Goal: Transaction & Acquisition: Book appointment/travel/reservation

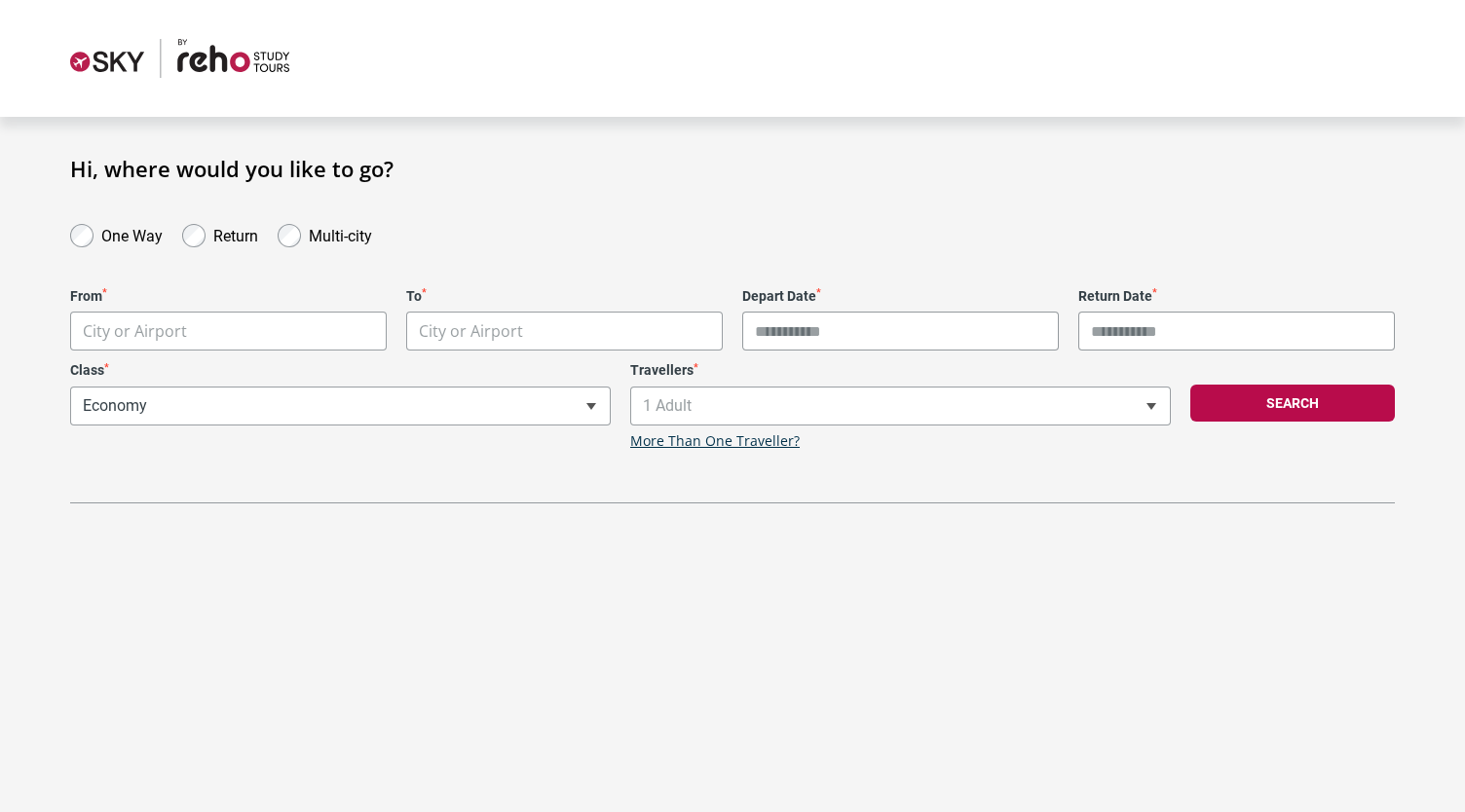
click at [140, 227] on label "One Way" at bounding box center [132, 234] width 61 height 24
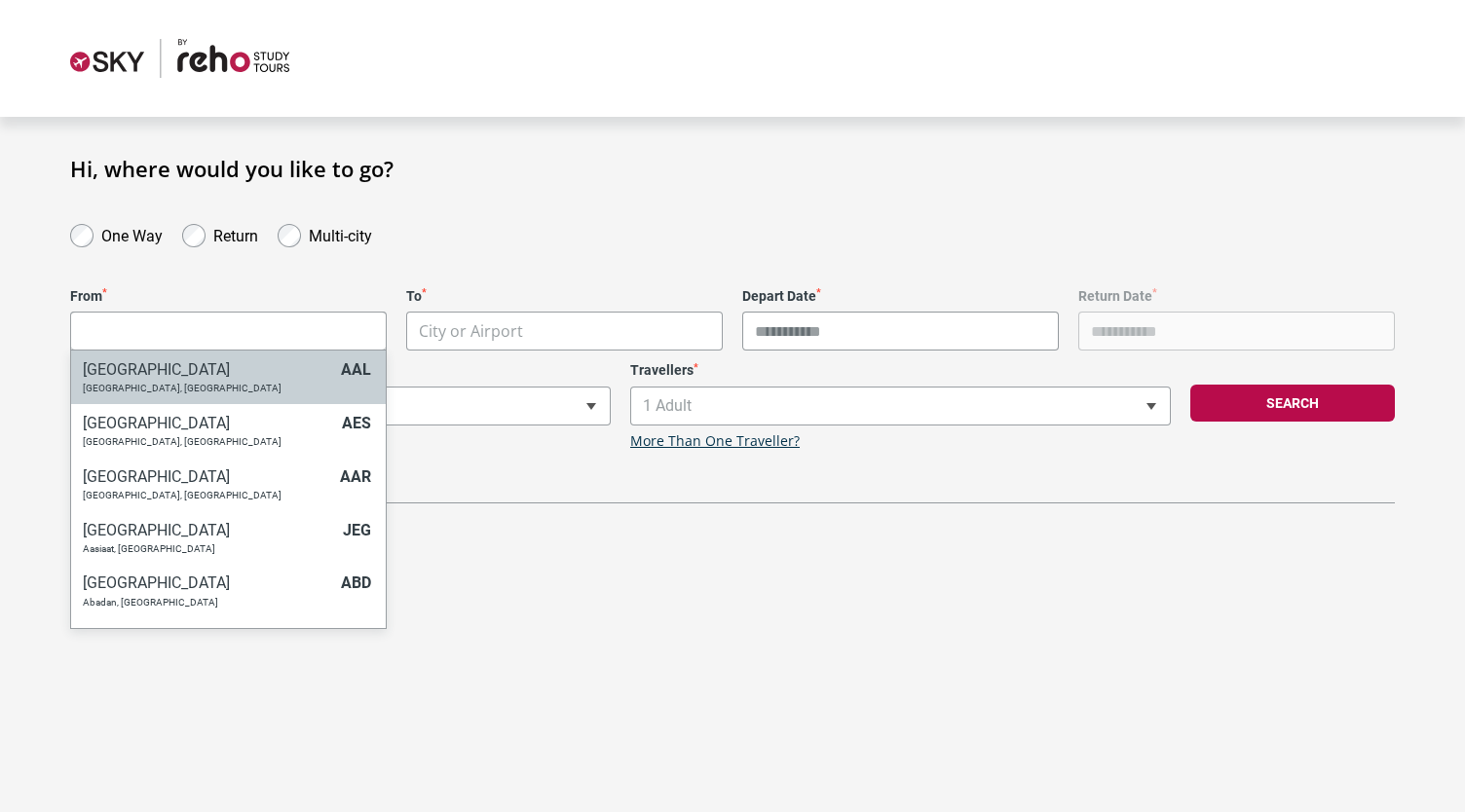
click at [204, 333] on body "**********" at bounding box center [732, 406] width 1465 height 812
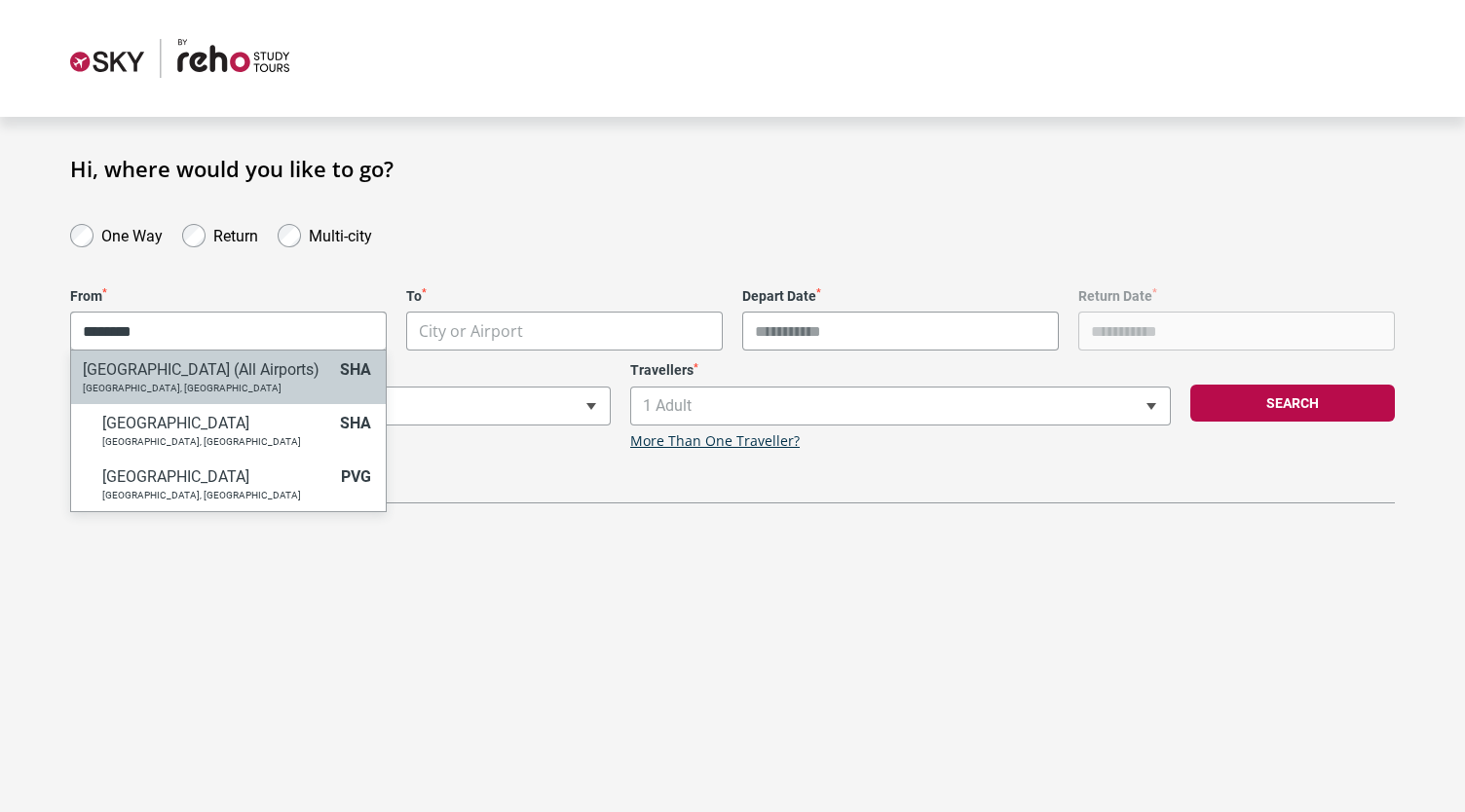
type input "********"
select select "SHAC"
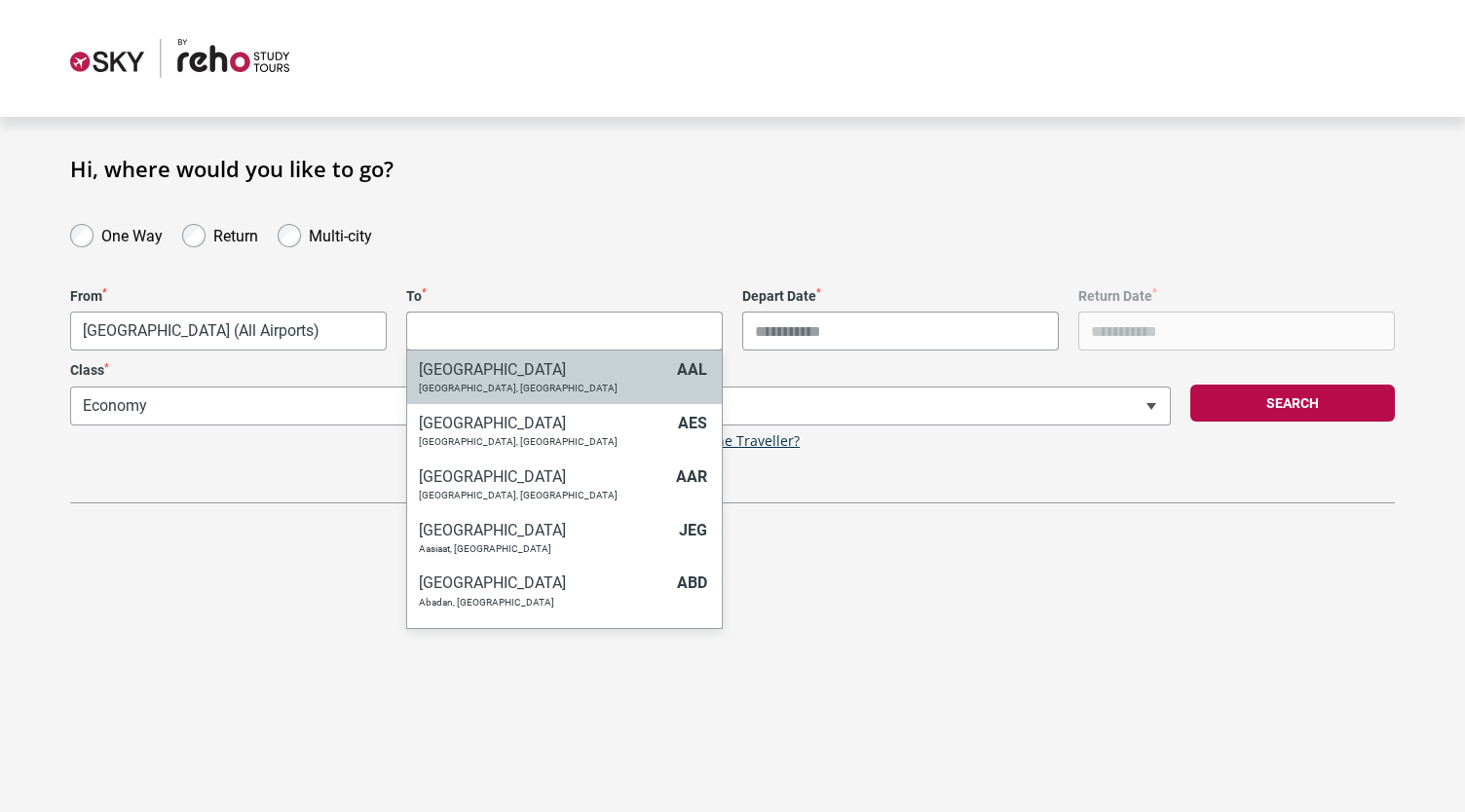
click at [526, 342] on body "**********" at bounding box center [732, 406] width 1465 height 812
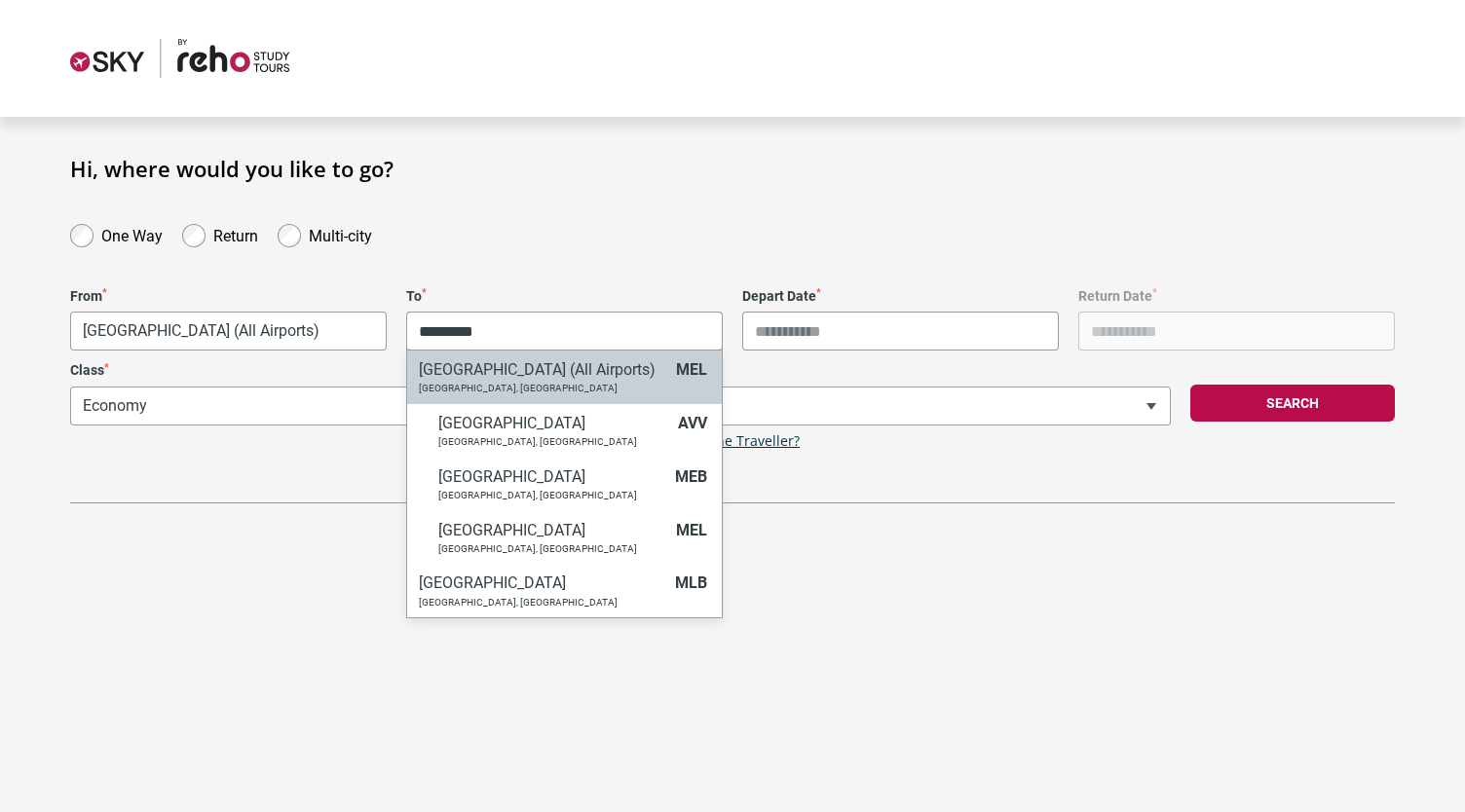
type input "*********"
select select "MELC"
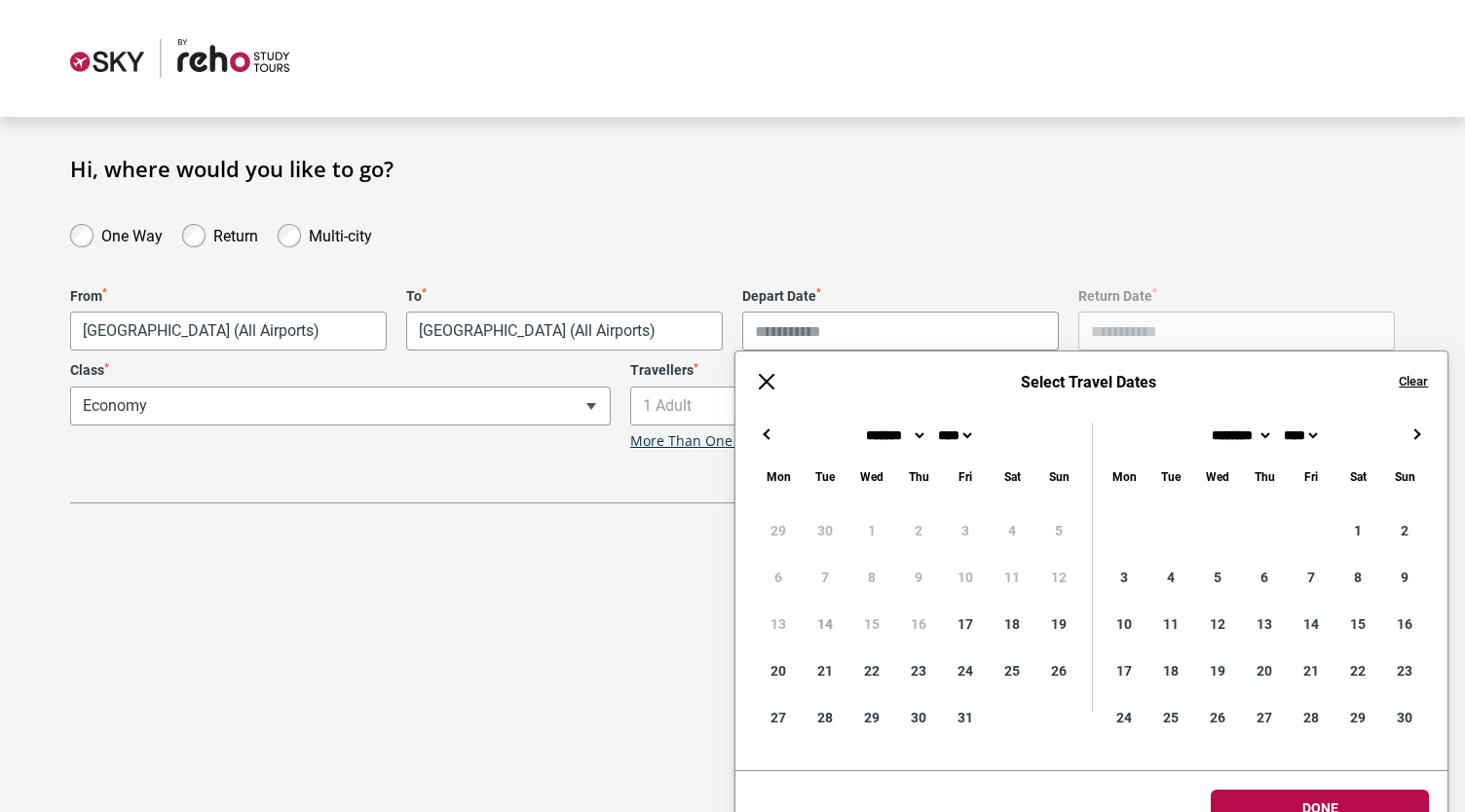
click at [798, 340] on input "Depart Date *" at bounding box center [900, 331] width 316 height 39
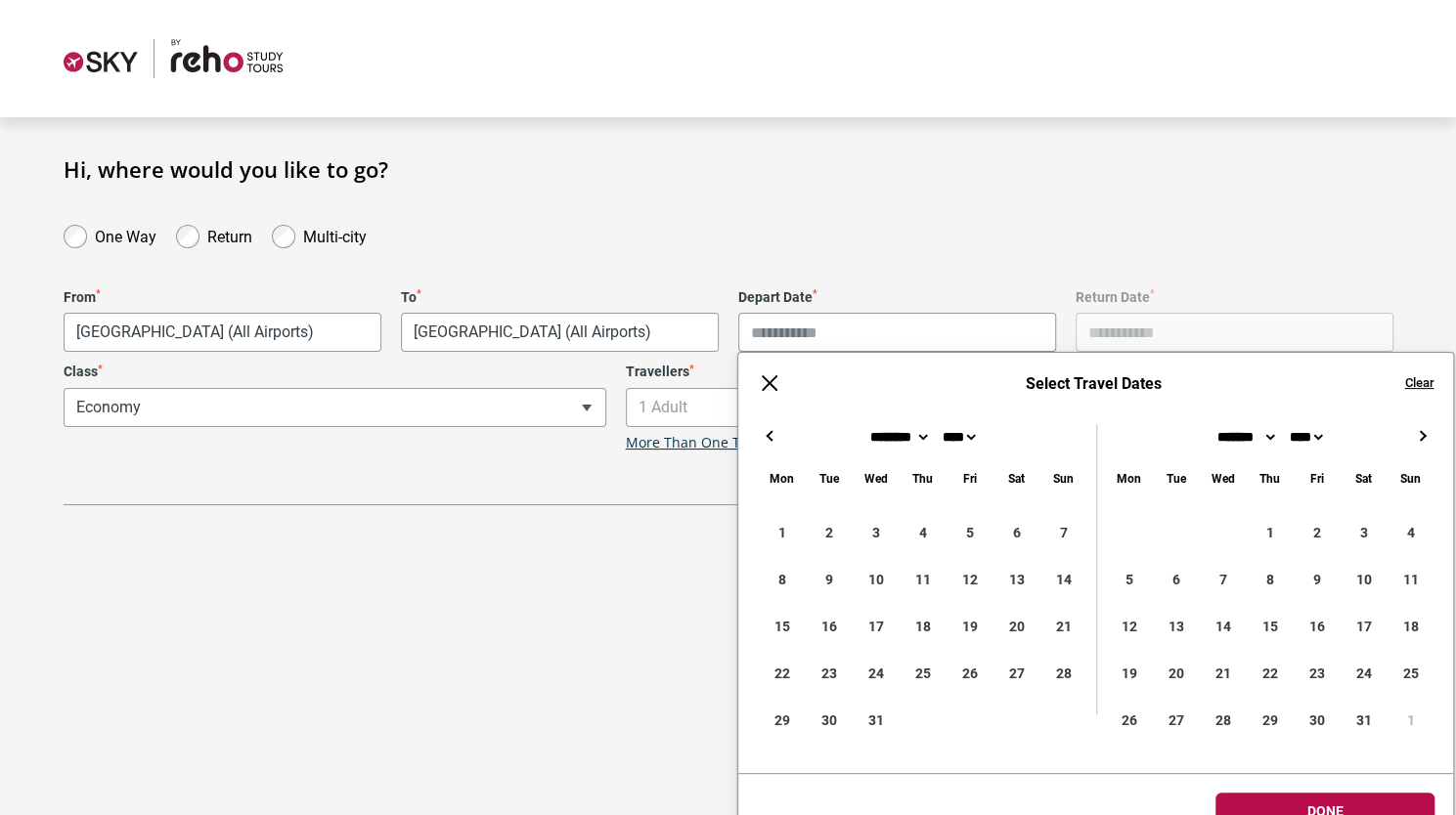
click at [1421, 441] on button "→" at bounding box center [1421, 437] width 24 height 24
type input "**********"
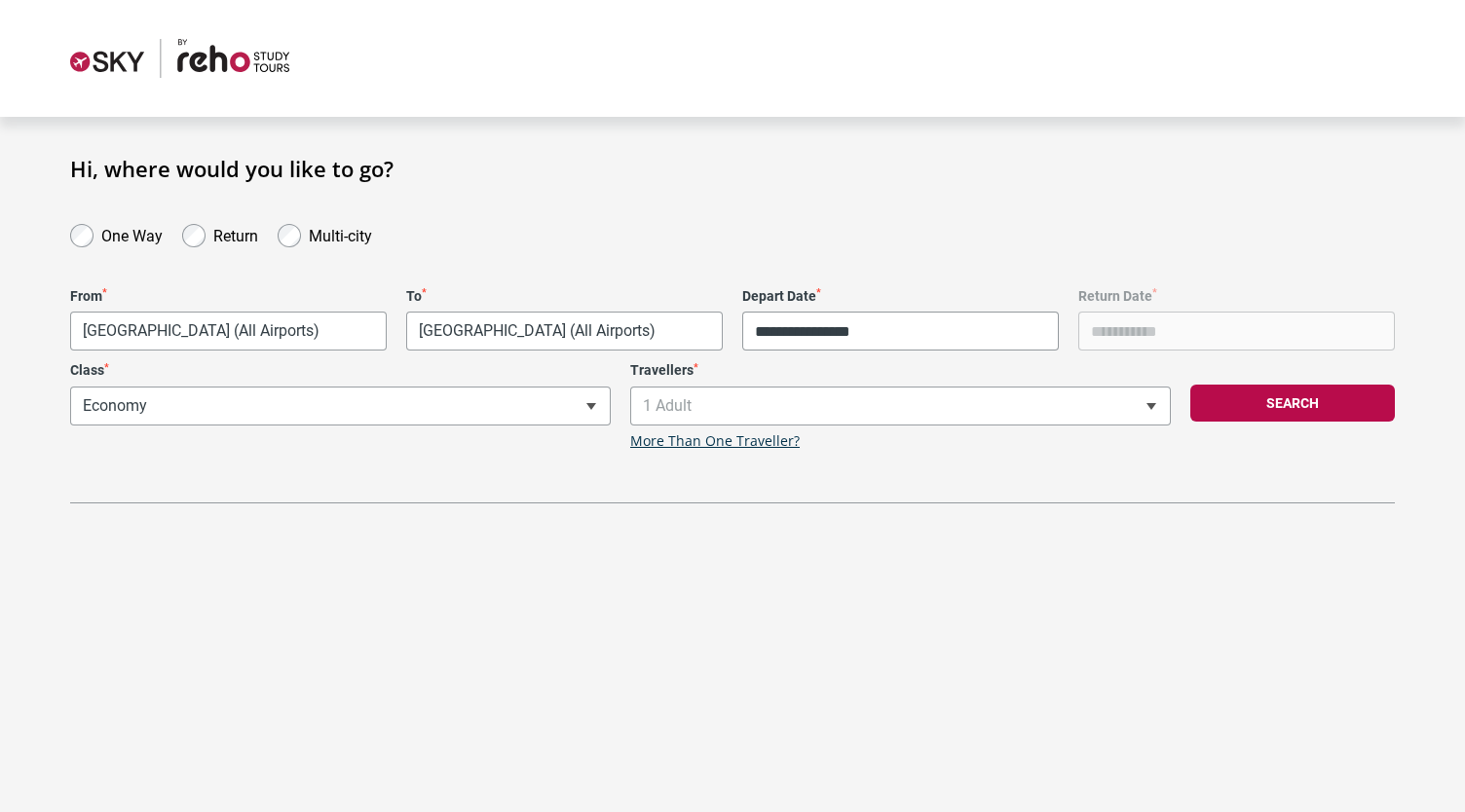
click at [1197, 152] on section "**********" at bounding box center [732, 330] width 1465 height 426
click at [1248, 401] on button "Search" at bounding box center [1292, 404] width 204 height 37
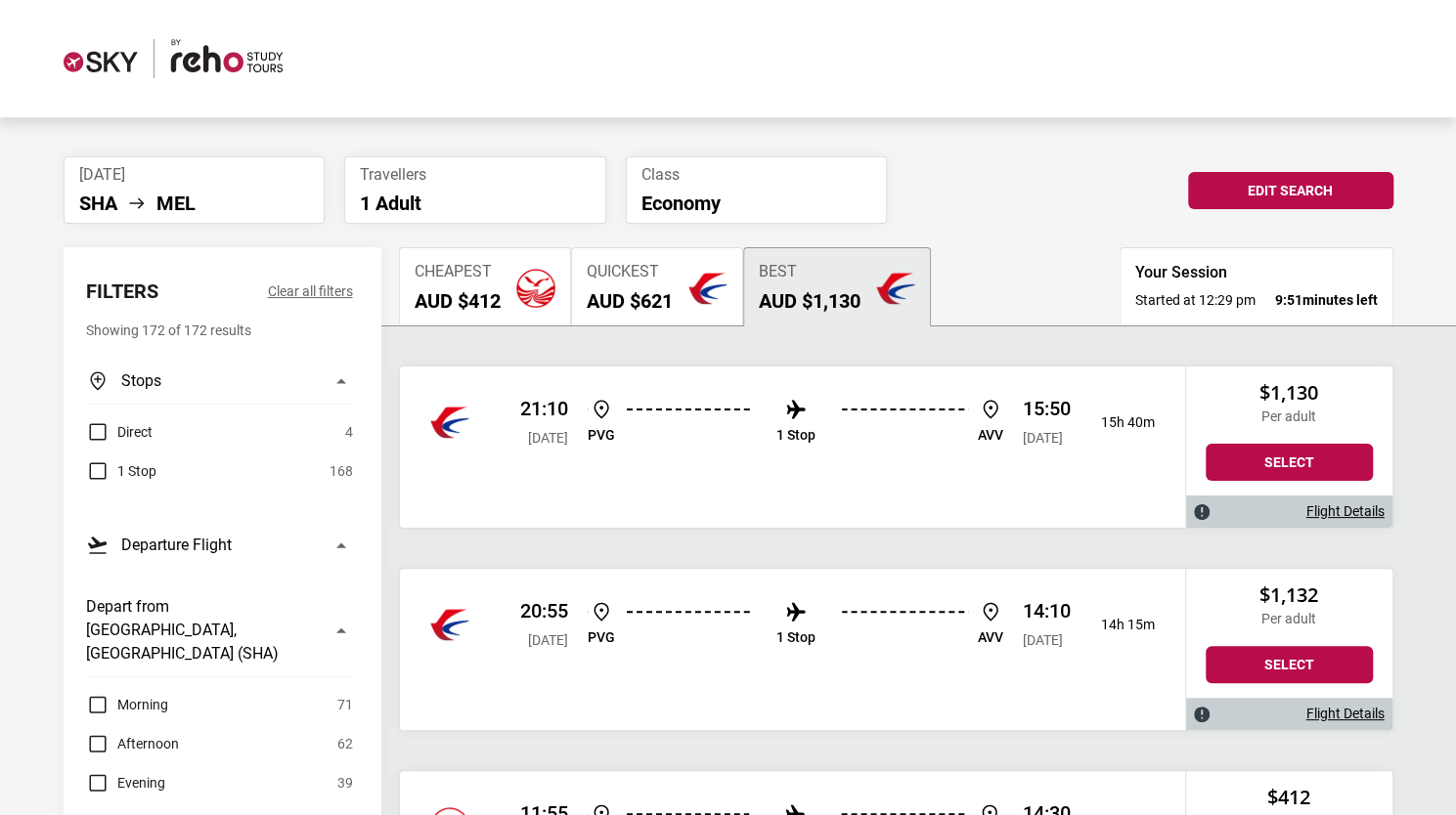
click at [663, 318] on button "Quickest AUD $621" at bounding box center [657, 286] width 173 height 78
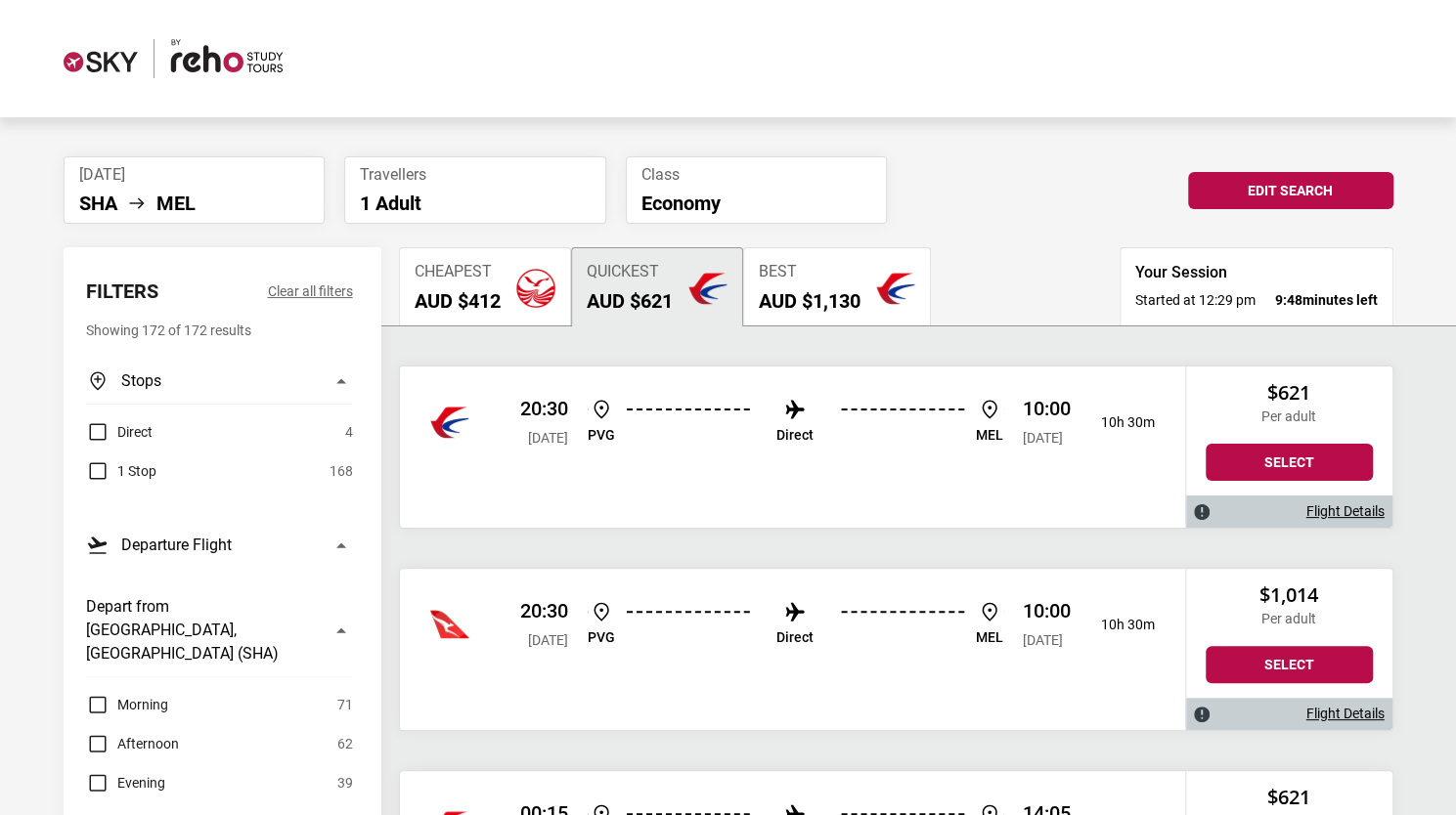
click at [797, 304] on h2 "AUD $1,130" at bounding box center [809, 302] width 102 height 24
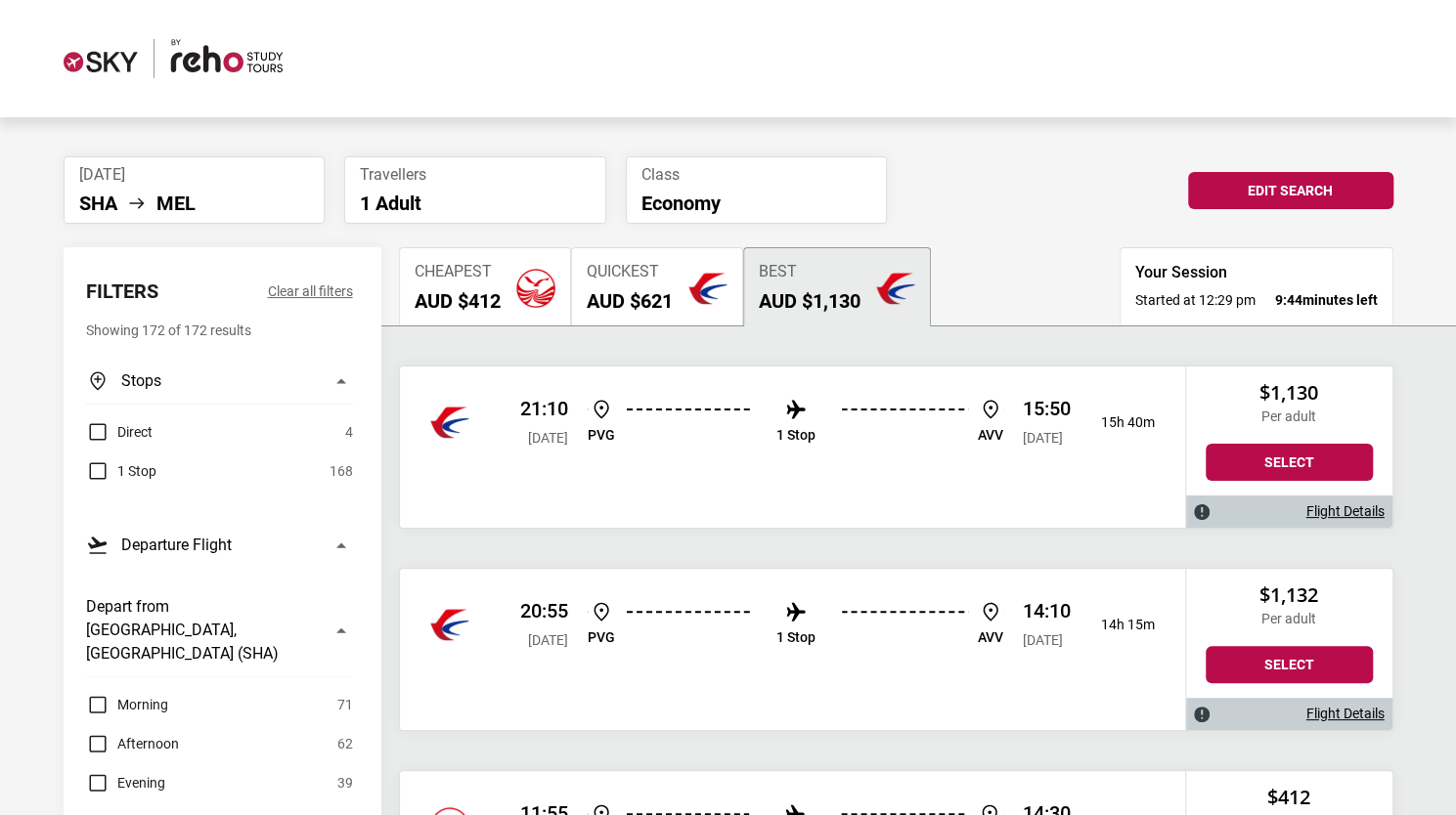
click at [515, 313] on button "Cheapest AUD $412" at bounding box center [485, 286] width 173 height 78
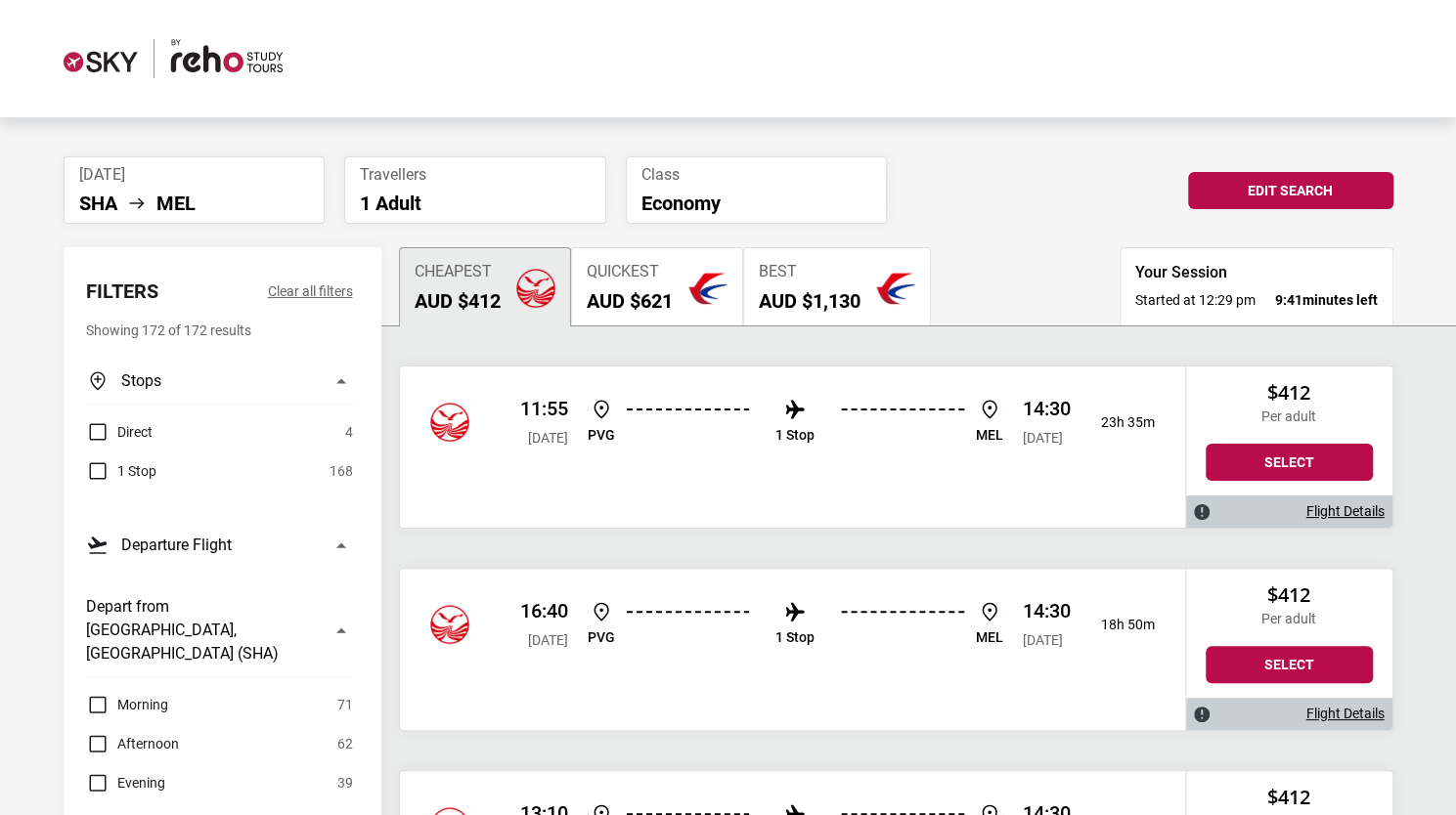
click at [796, 415] on img at bounding box center [796, 410] width 24 height 24
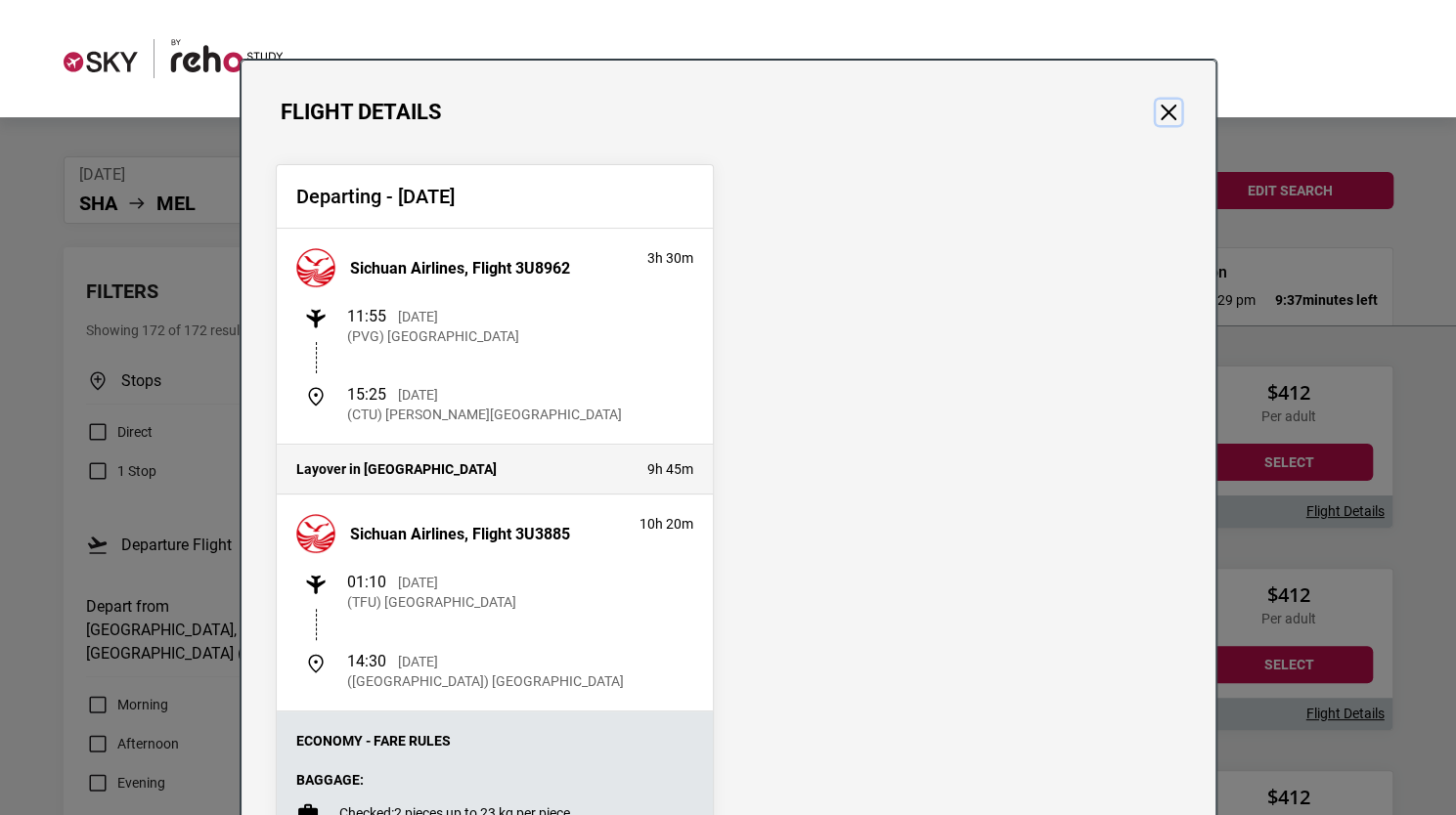
click at [1167, 102] on button "Close" at bounding box center [1169, 112] width 26 height 26
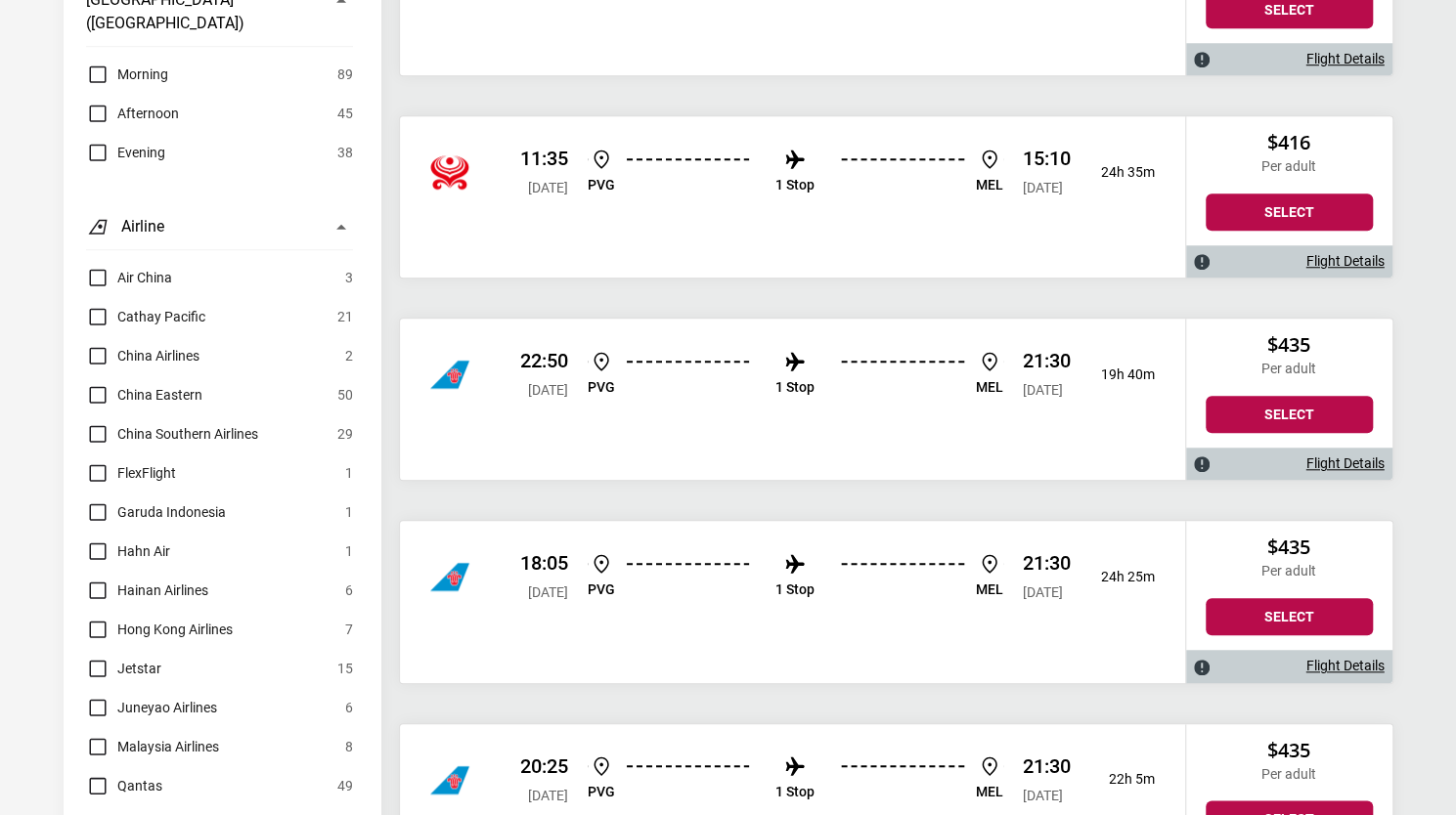
scroll to position [1155, 0]
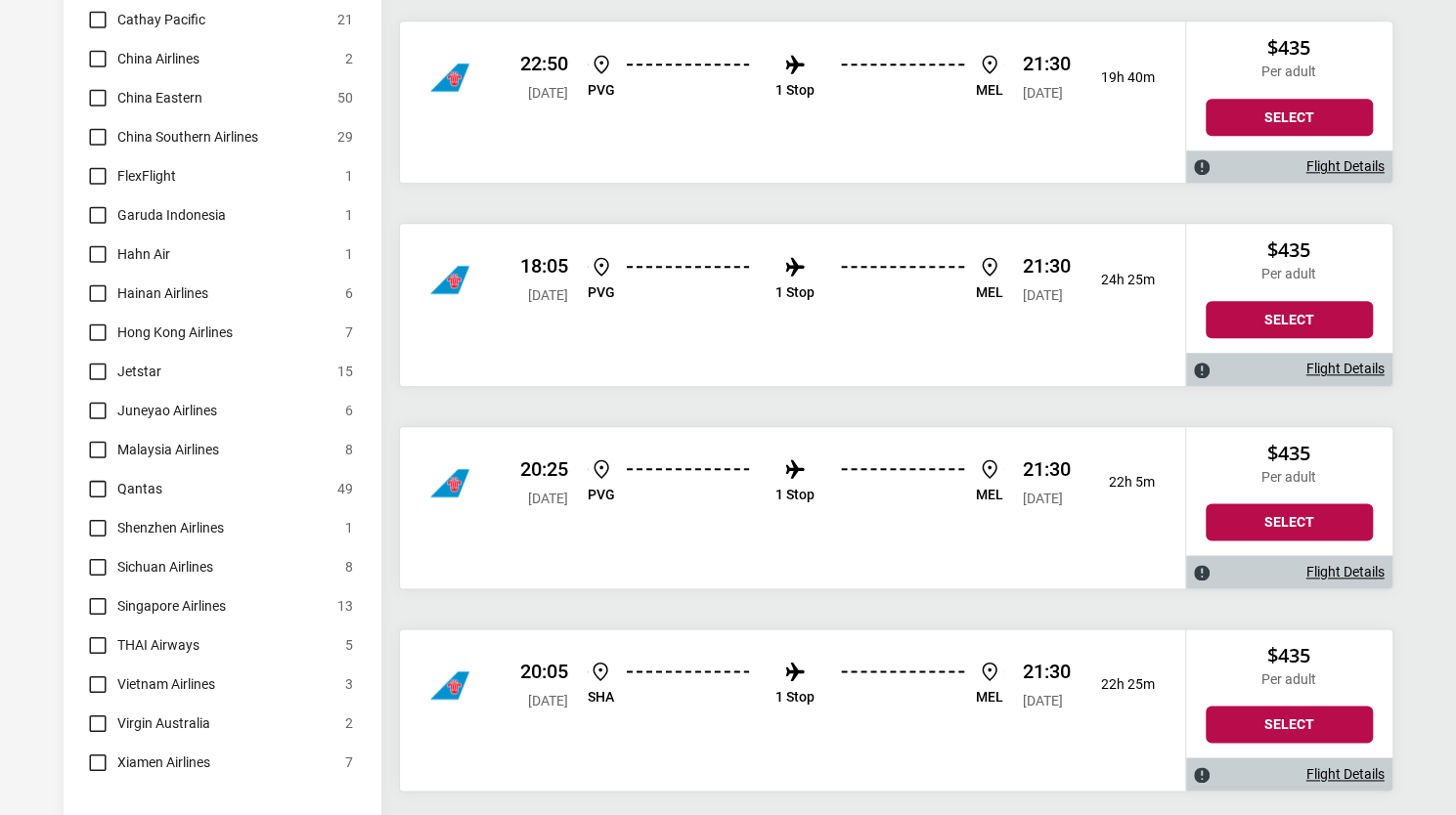
click at [788, 474] on img at bounding box center [796, 469] width 24 height 24
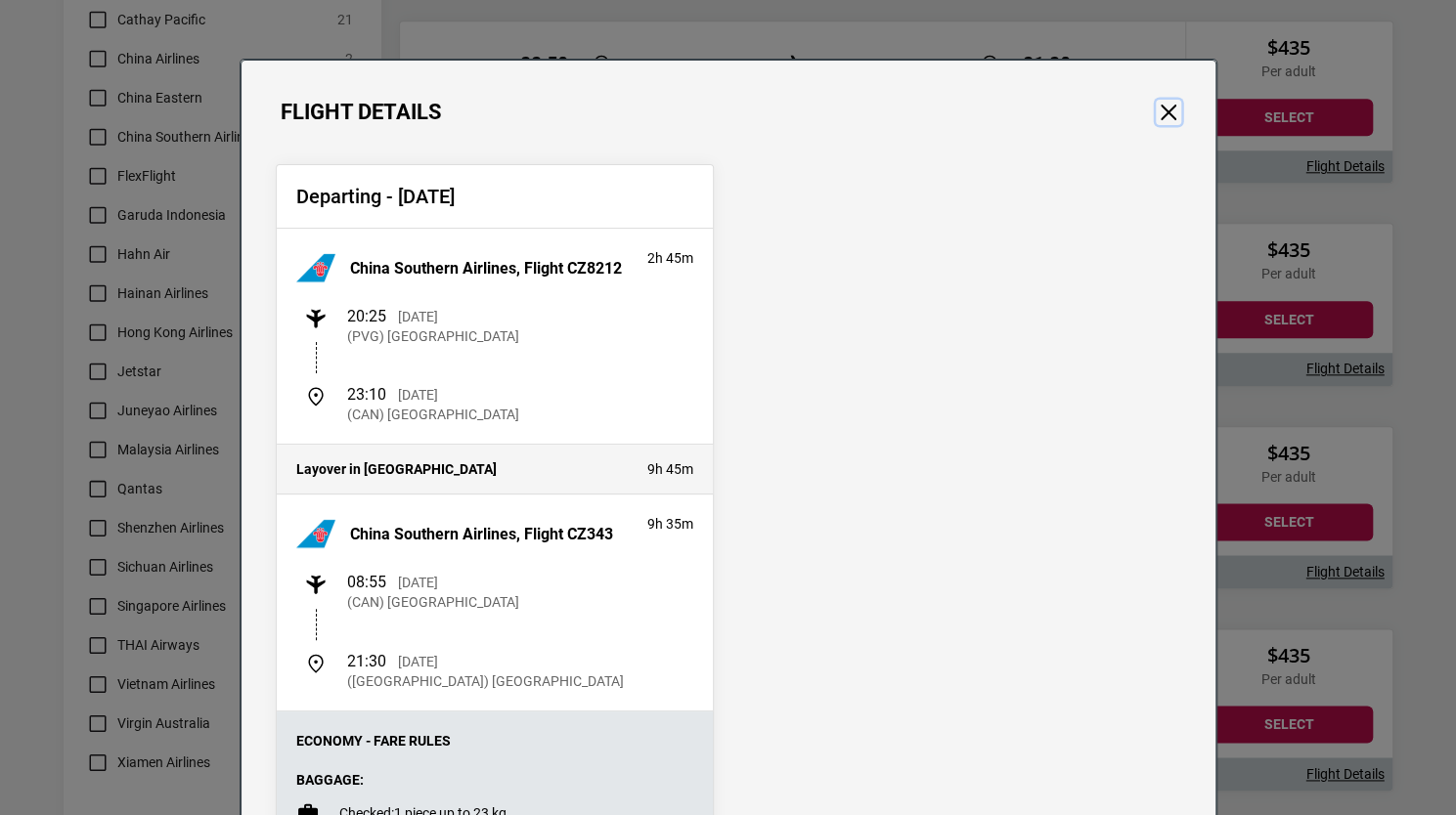
click at [1162, 118] on button "Close" at bounding box center [1169, 112] width 26 height 26
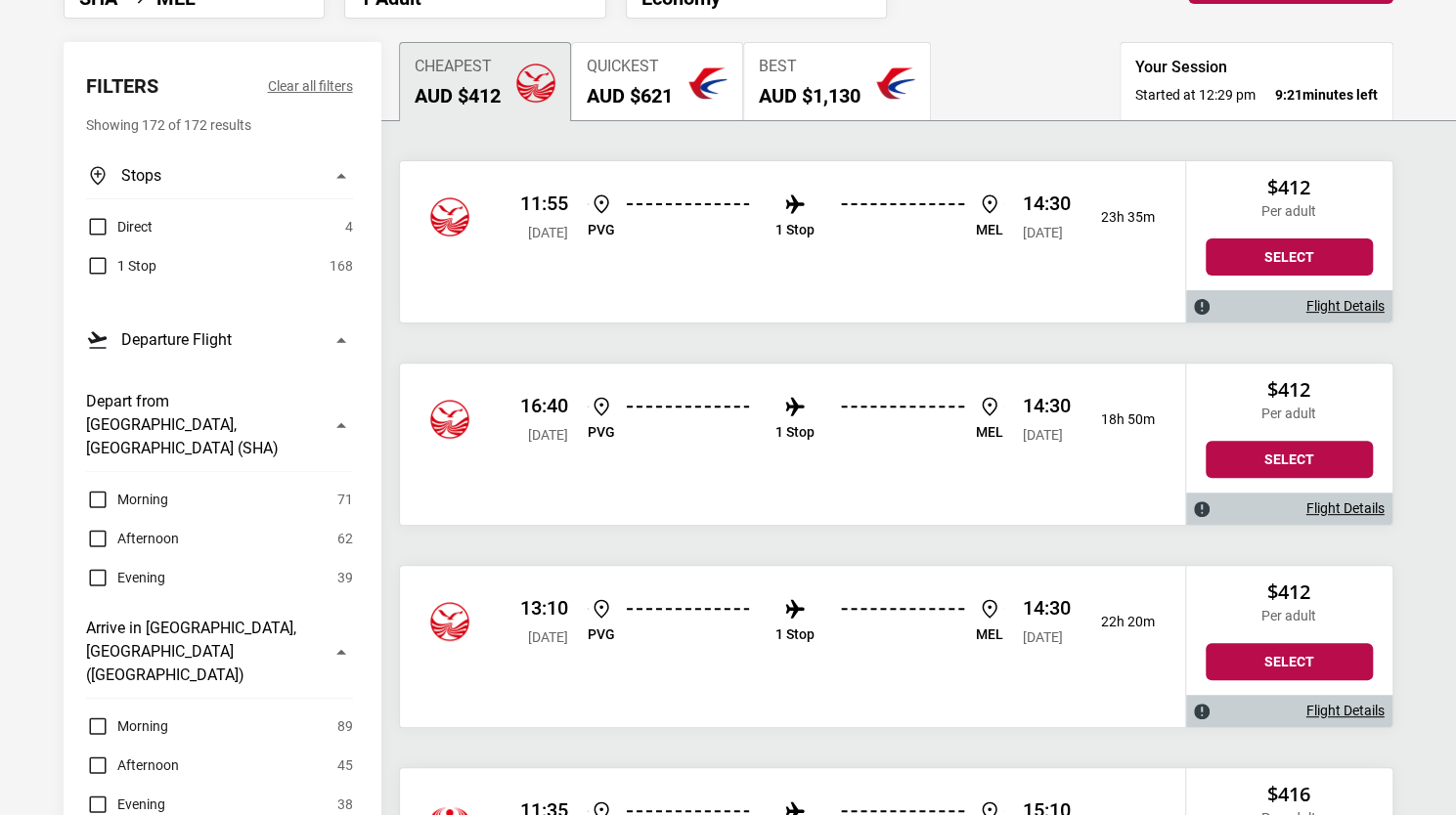
scroll to position [0, 0]
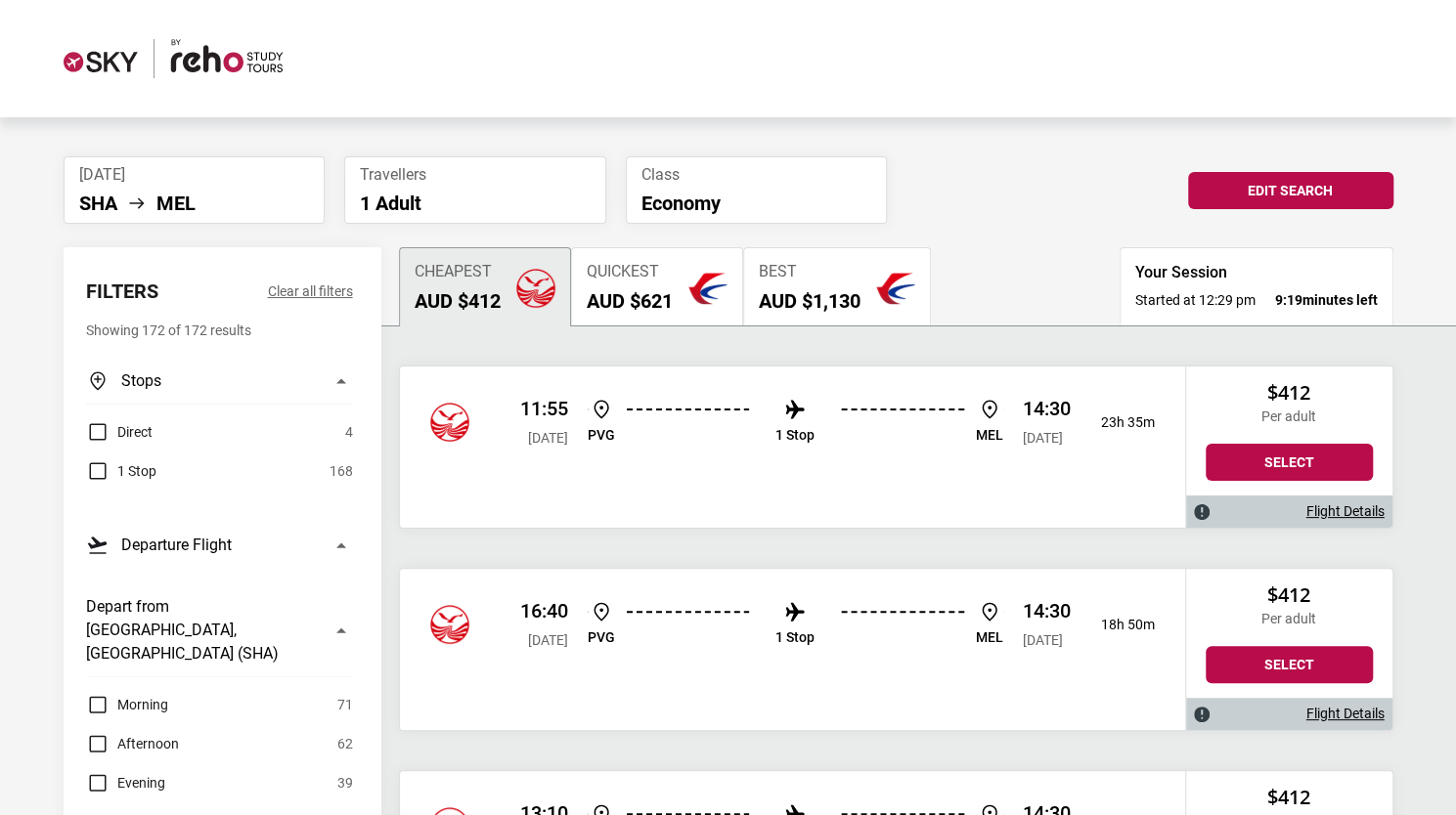
click at [667, 321] on button "Quickest AUD $621" at bounding box center [657, 286] width 173 height 78
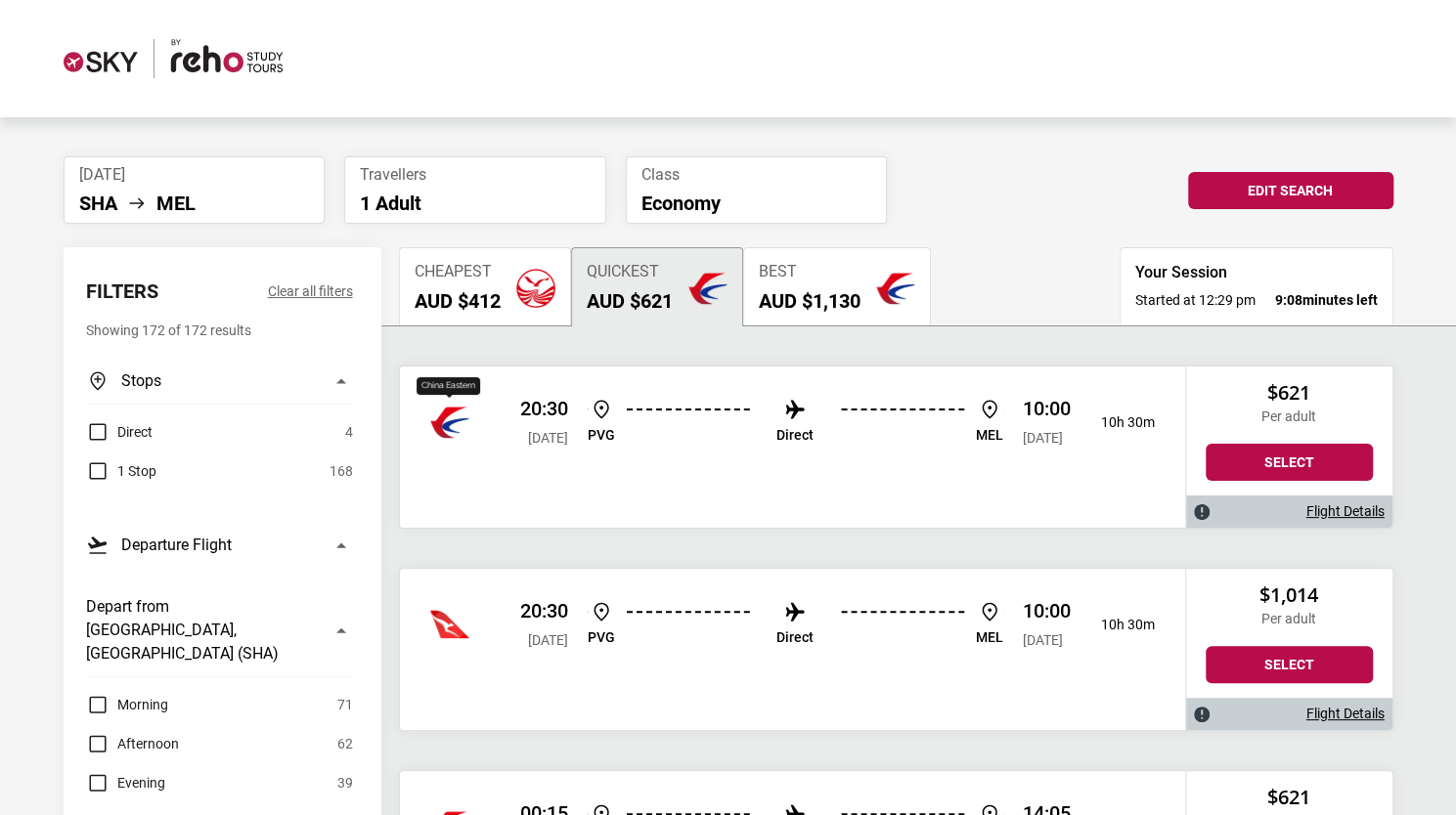
click at [464, 434] on img "China Eastern" at bounding box center [450, 423] width 39 height 39
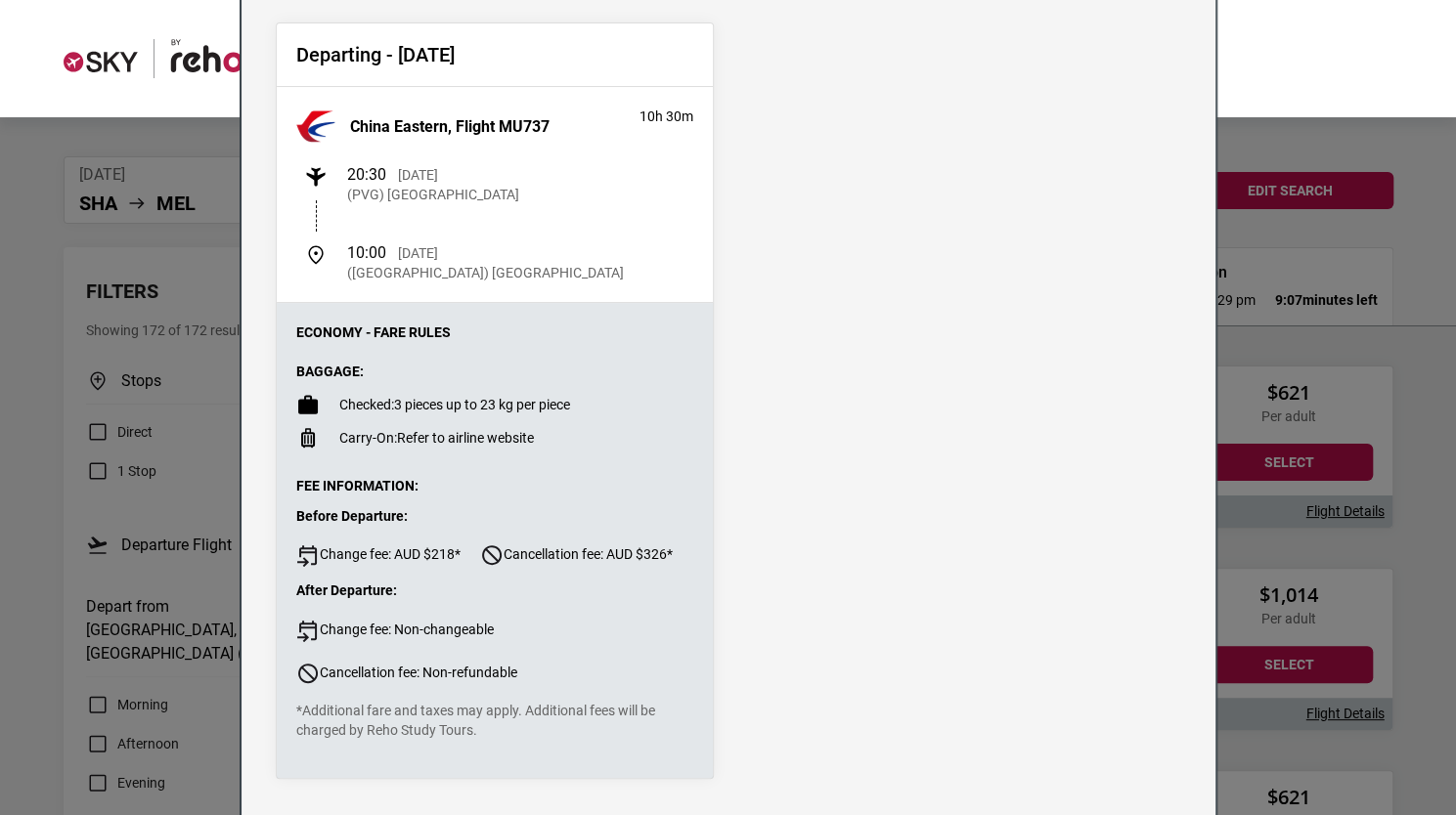
scroll to position [143, 0]
click at [1266, 303] on div "Flight Details Departing - [DATE] [GEOGRAPHIC_DATA] Eastern, Flight MU737 10h 3…" at bounding box center [728, 407] width 1456 height 815
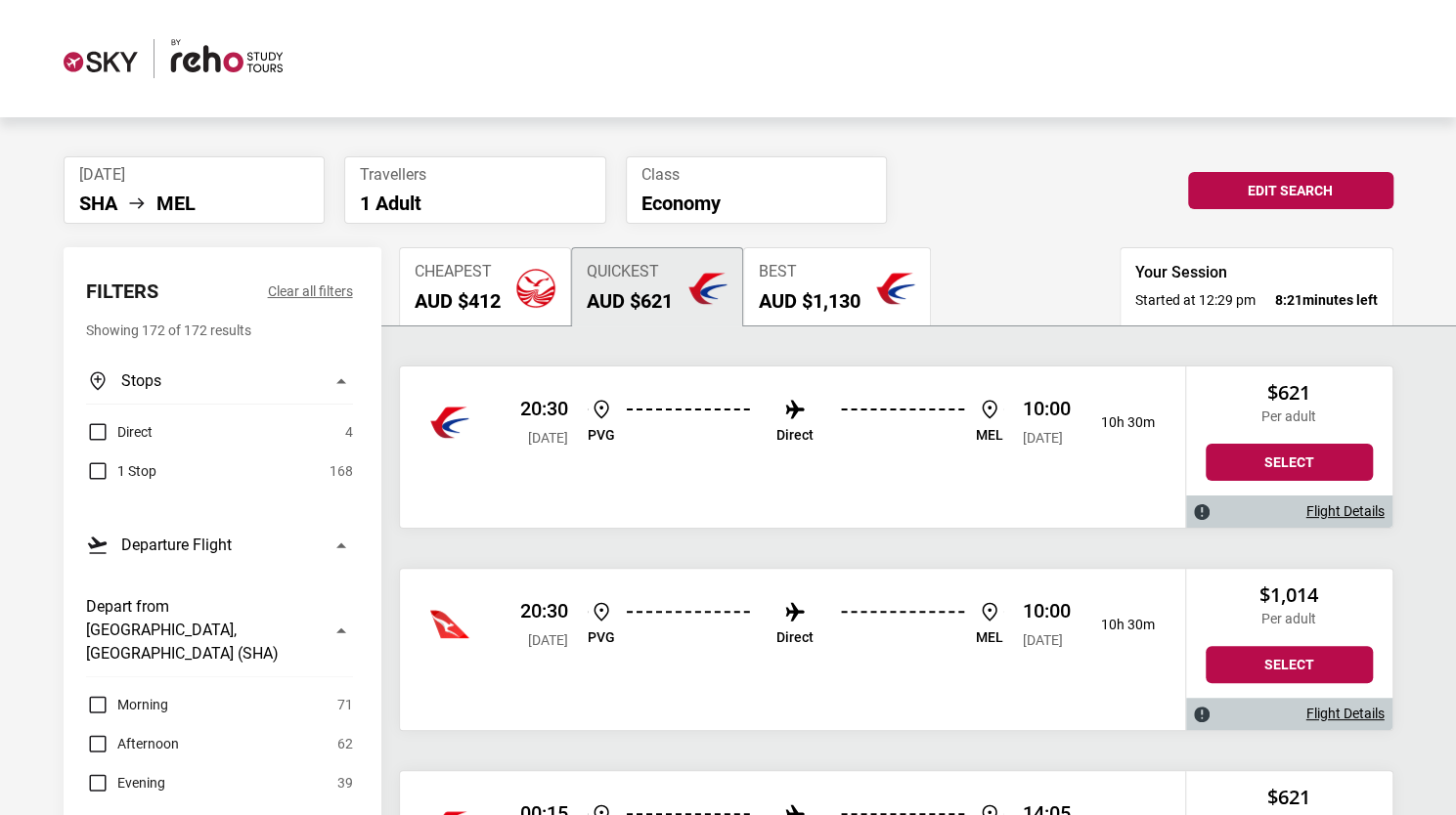
click at [568, 412] on p "20:30" at bounding box center [544, 409] width 48 height 24
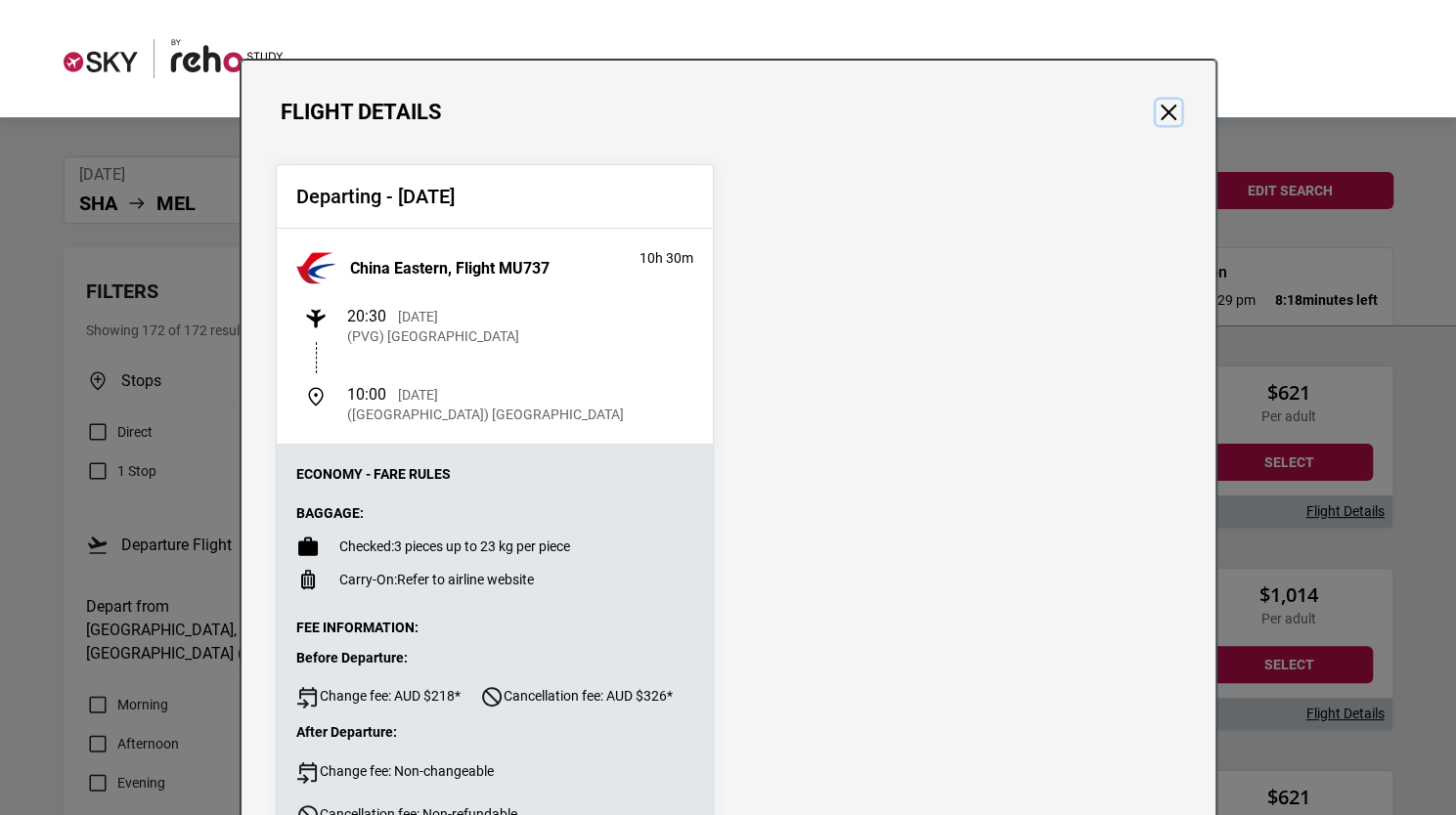
click at [1160, 115] on button "Close" at bounding box center [1169, 112] width 26 height 26
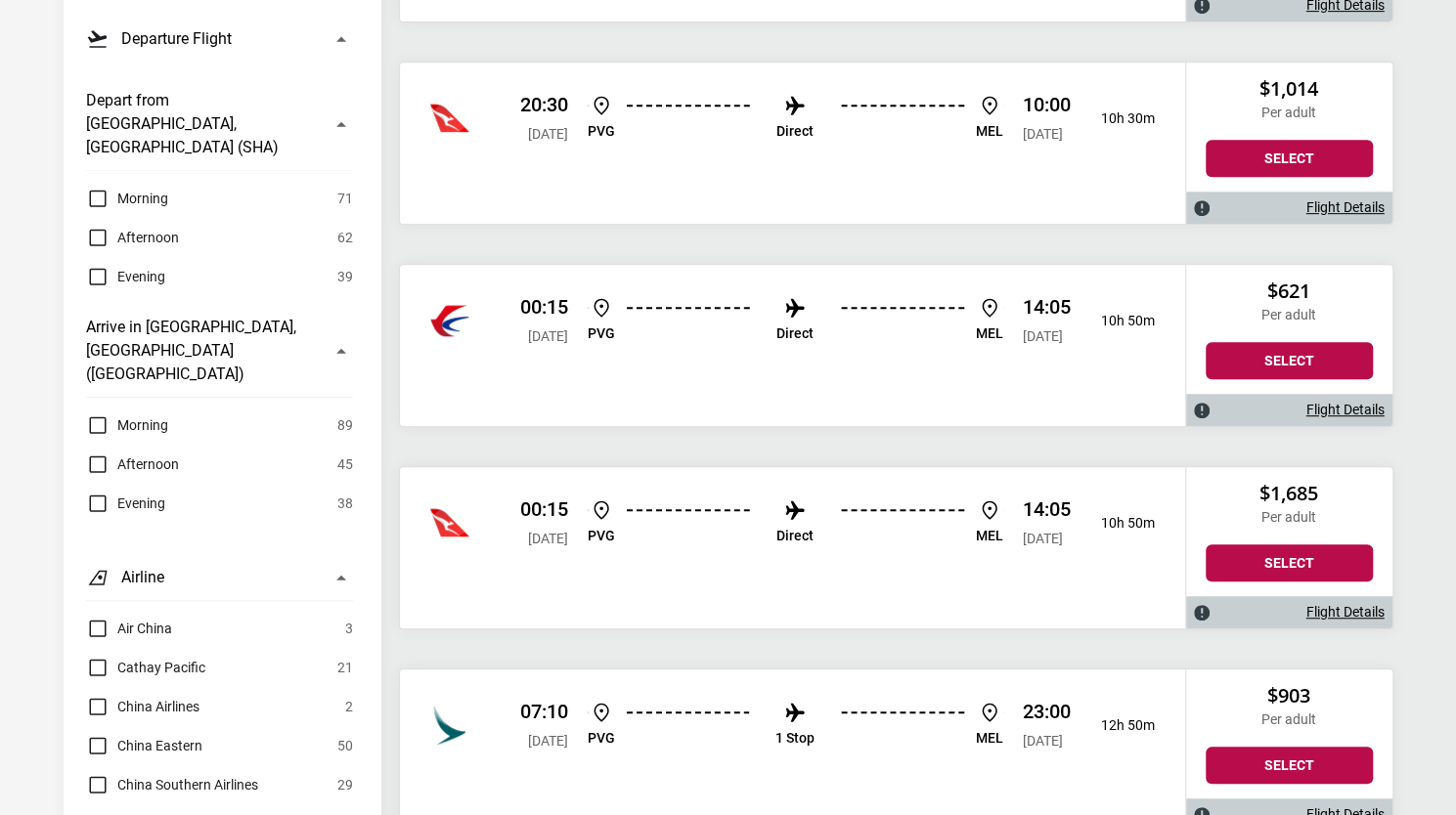
scroll to position [508, 0]
click at [978, 296] on img at bounding box center [990, 307] width 24 height 24
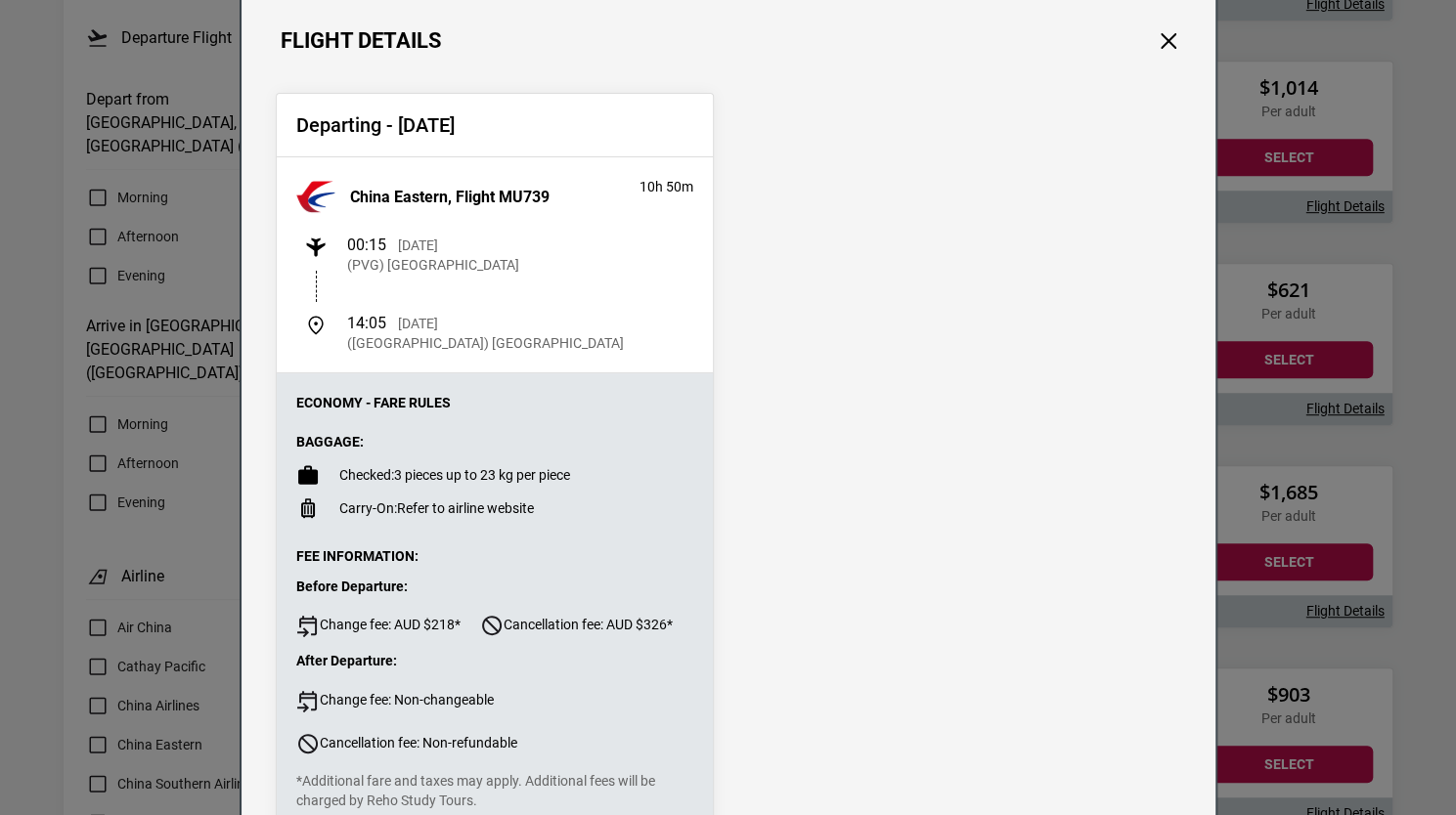
scroll to position [47, 0]
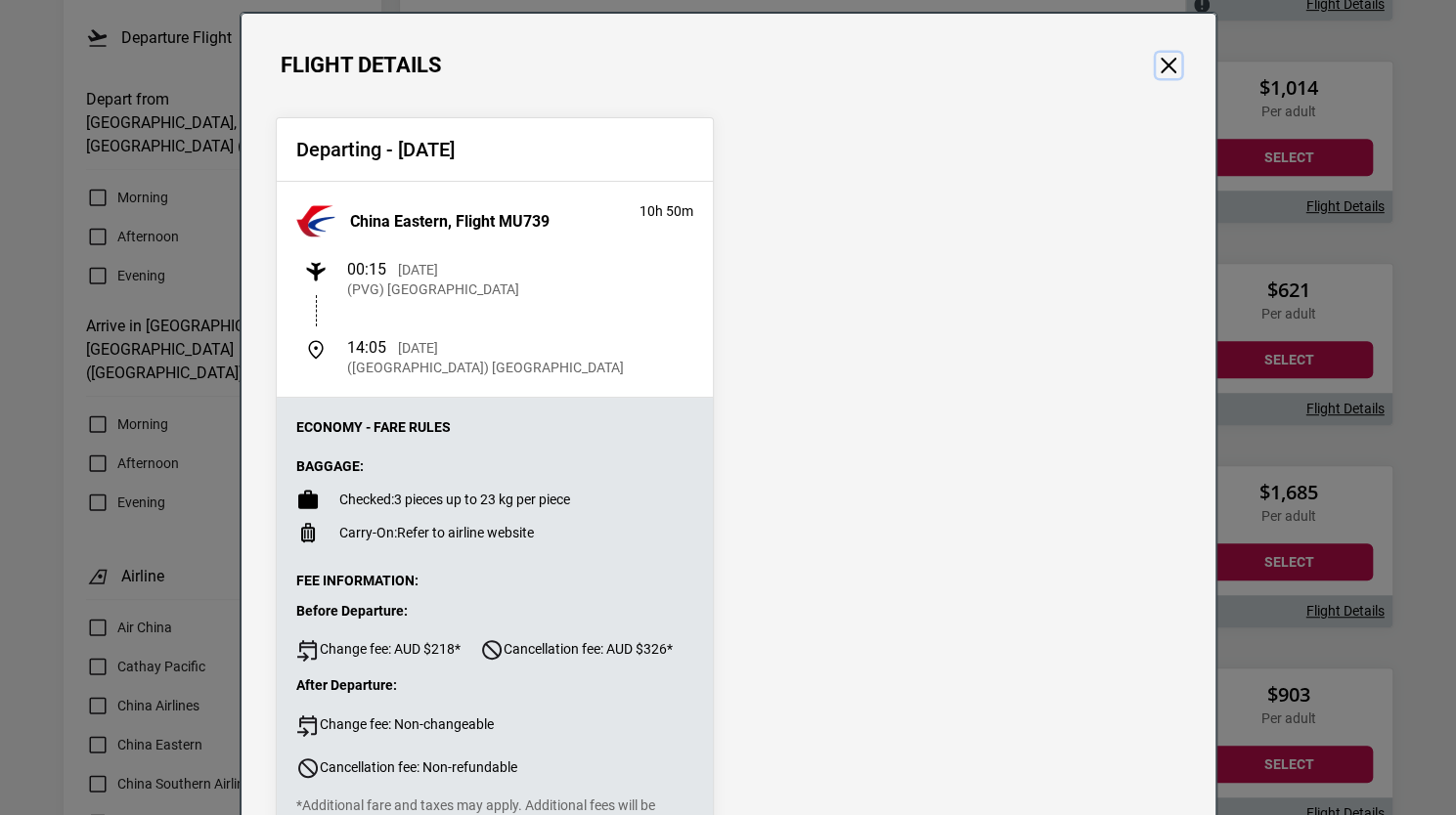
click at [1158, 75] on button "Close" at bounding box center [1169, 66] width 26 height 26
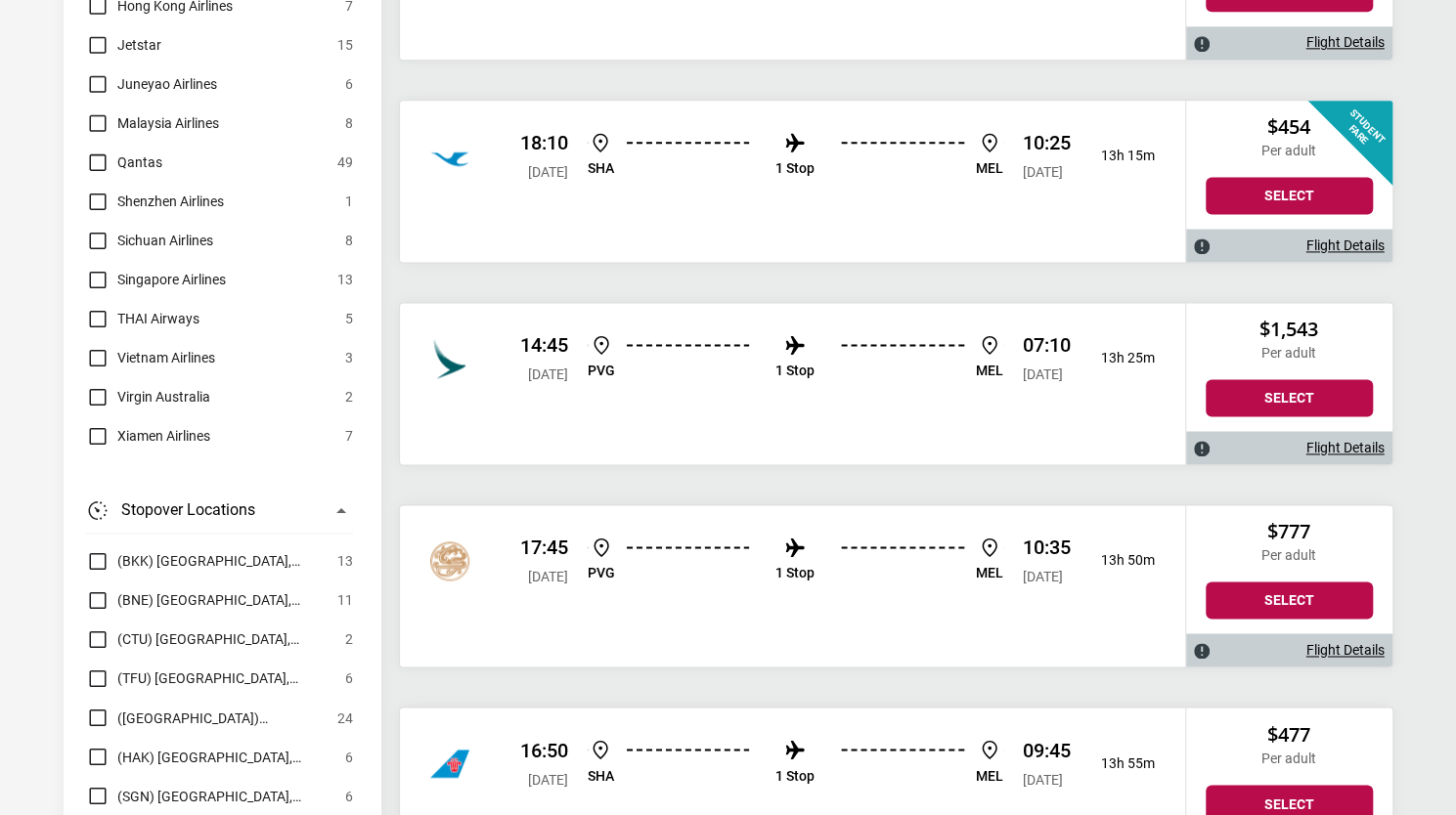
scroll to position [1488, 0]
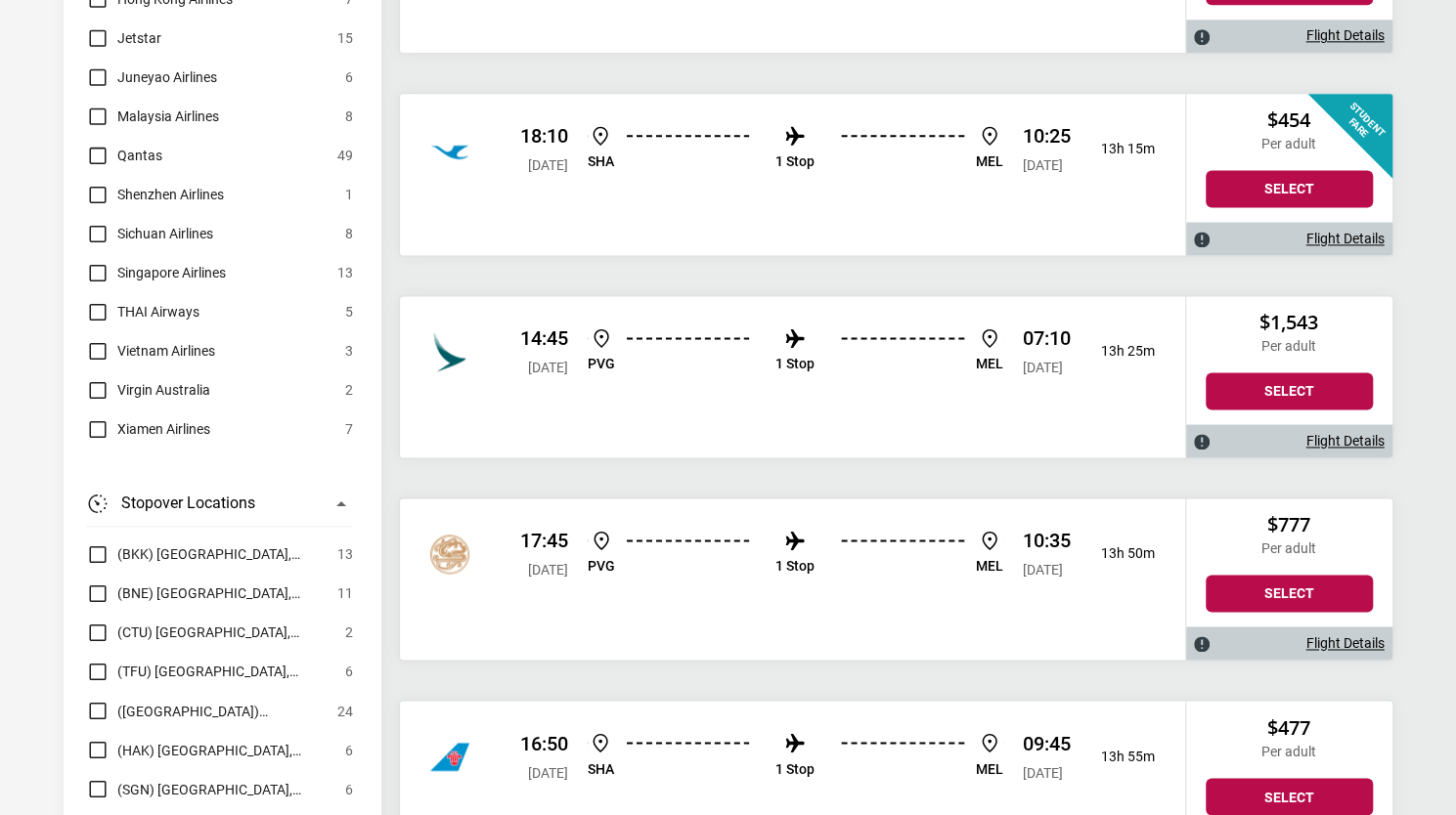
click at [989, 174] on div "18:10 [DATE] SHA 1 Stop [PERSON_NAME] 10:25 [DATE] 13h 15m" at bounding box center [793, 149] width 786 height 111
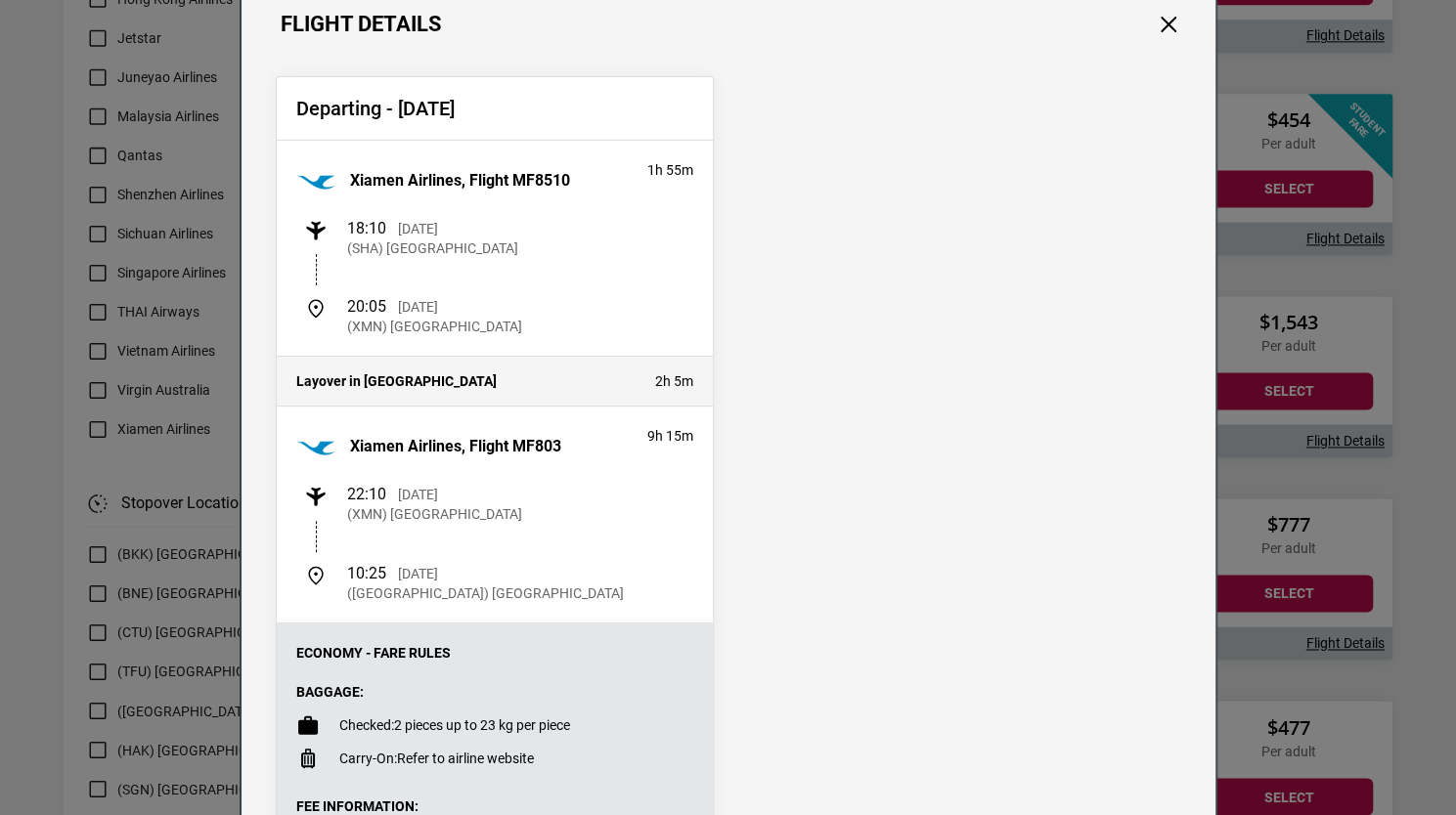
scroll to position [0, 0]
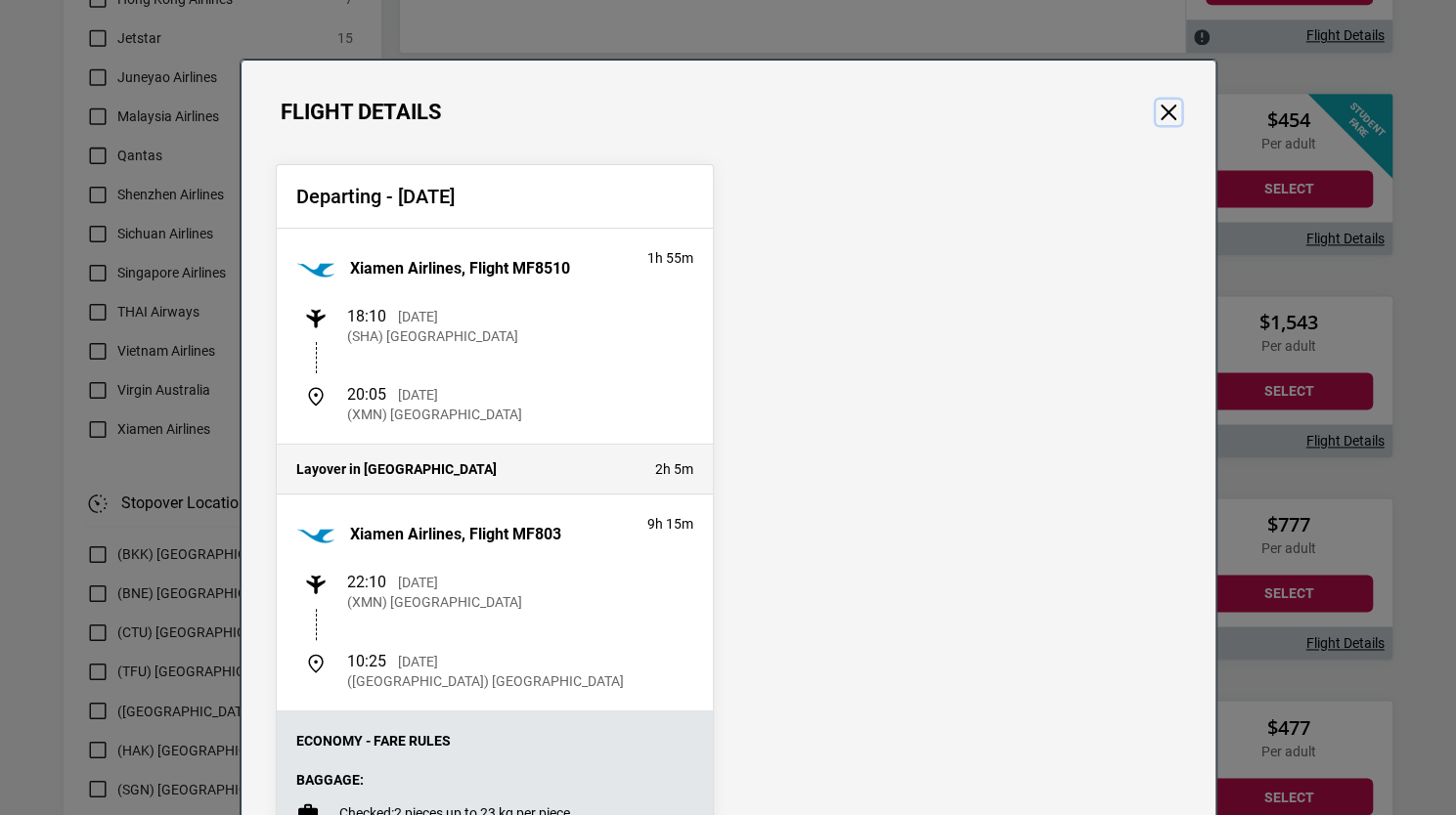
click at [1162, 105] on button "Close" at bounding box center [1169, 112] width 26 height 26
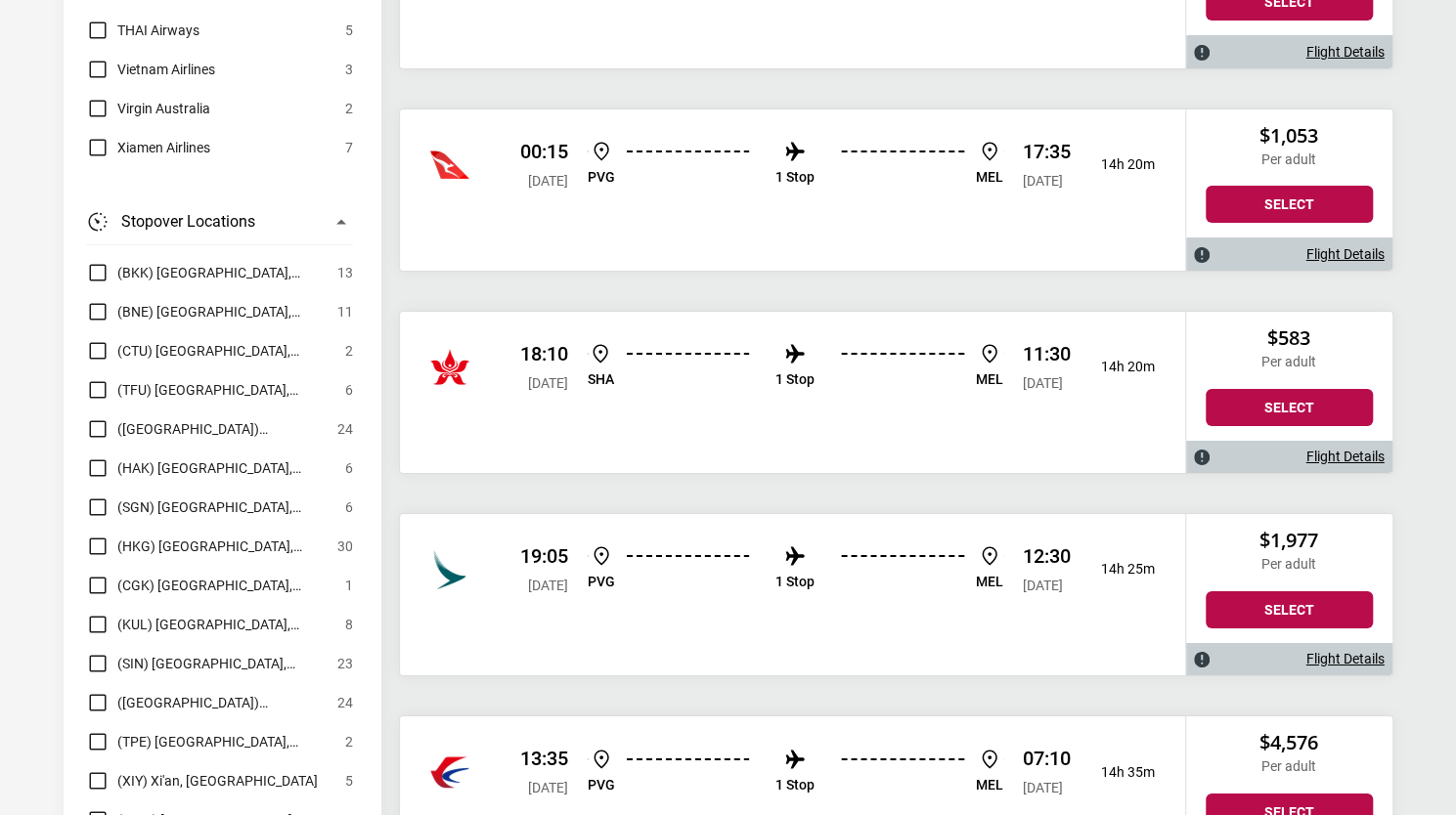
scroll to position [3953, 0]
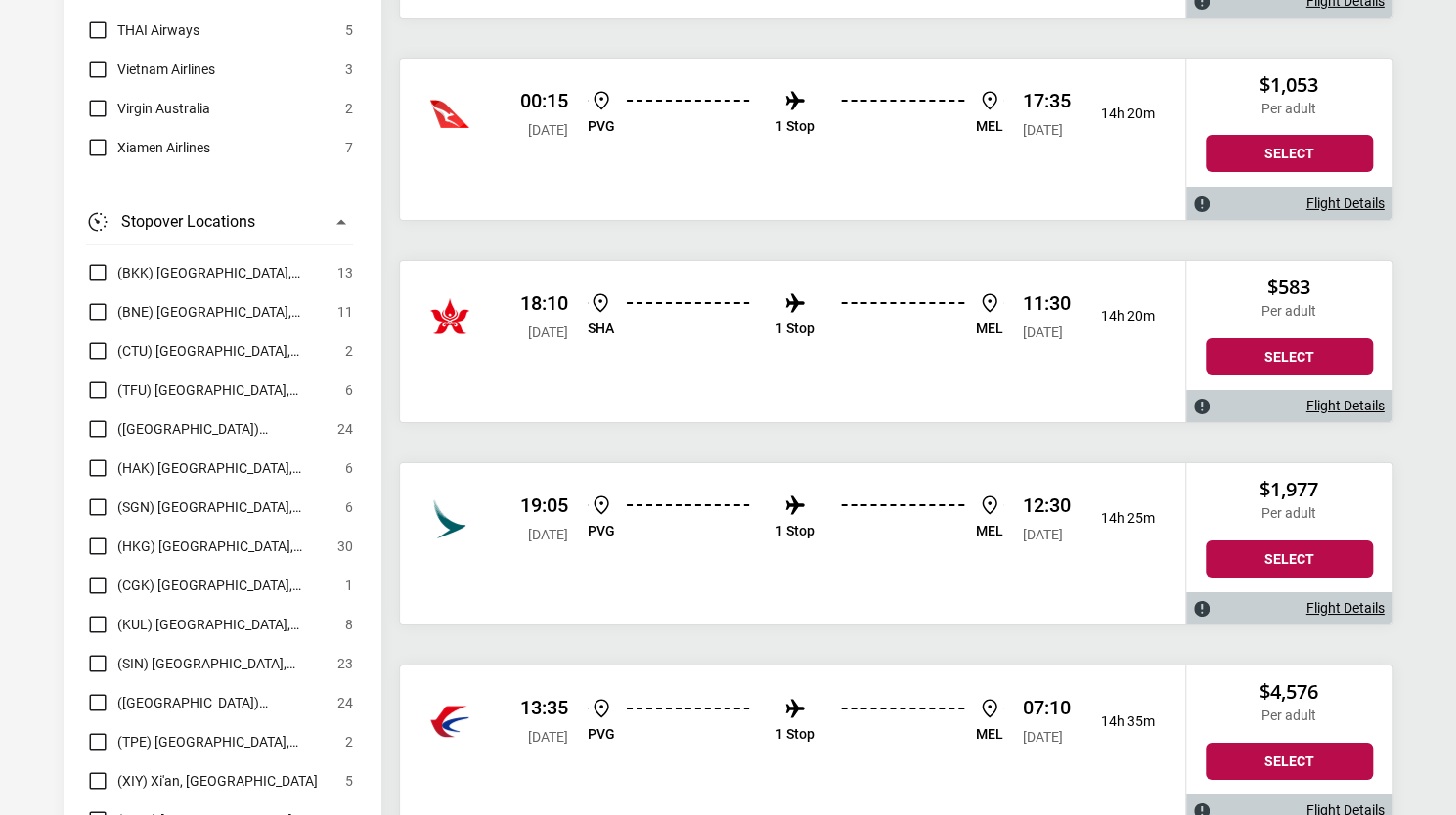
click at [1097, 376] on div "18:10 [DATE] SHA 1 Stop [PERSON_NAME] 11:30 [DATE] 14h 20m" at bounding box center [793, 342] width 786 height 162
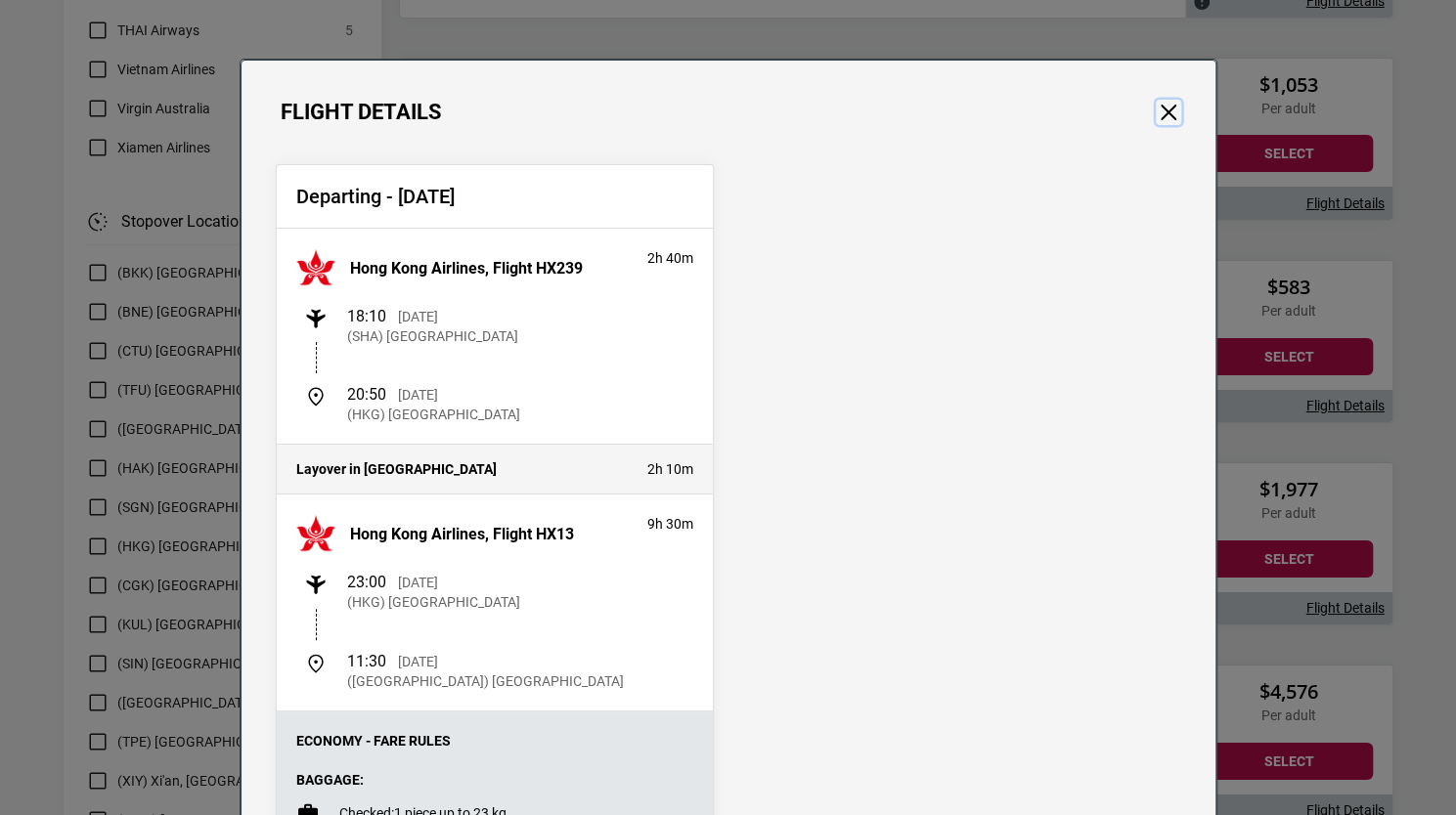
click at [1156, 123] on button "Close" at bounding box center [1169, 112] width 26 height 26
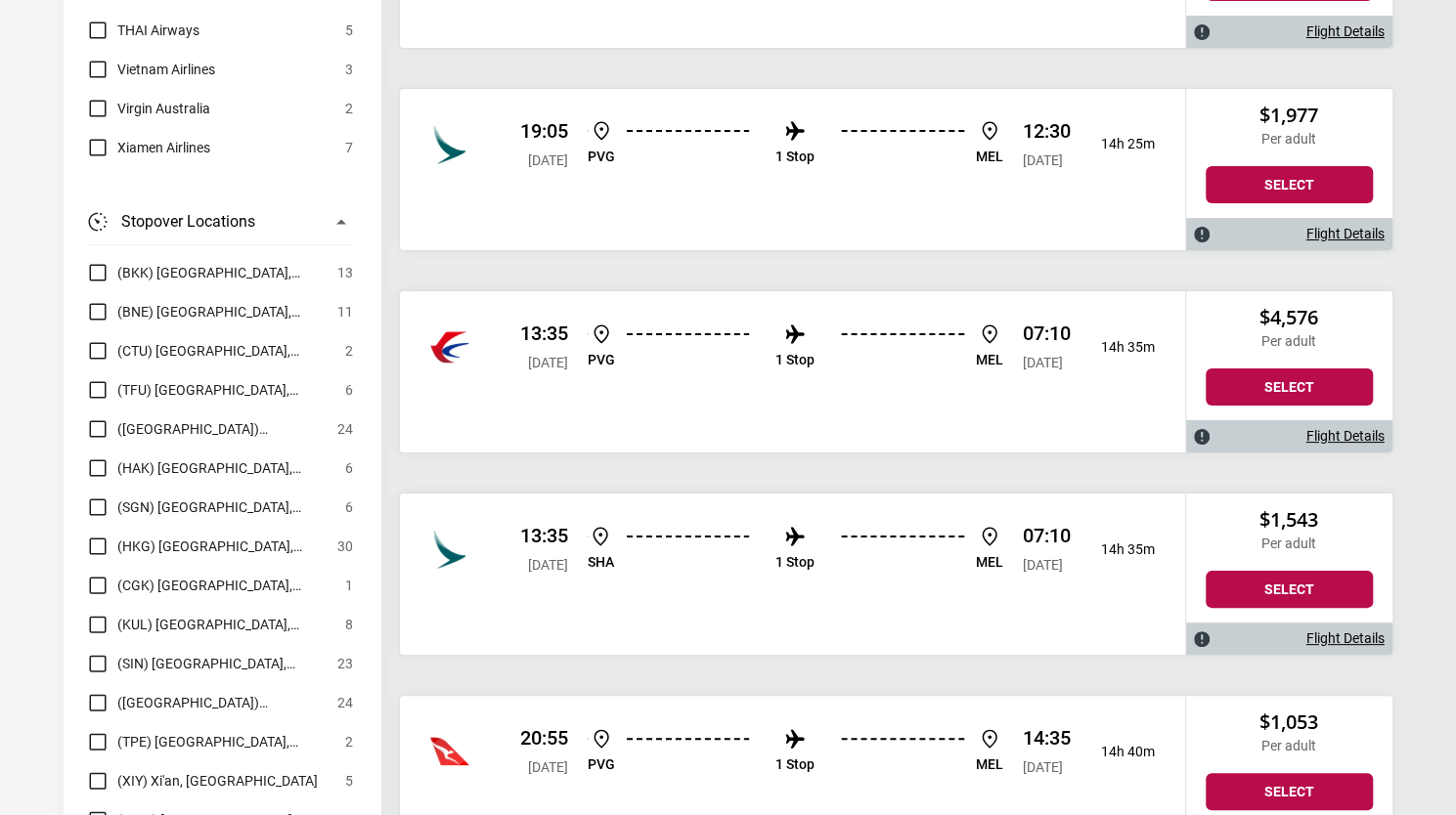
scroll to position [4596, 0]
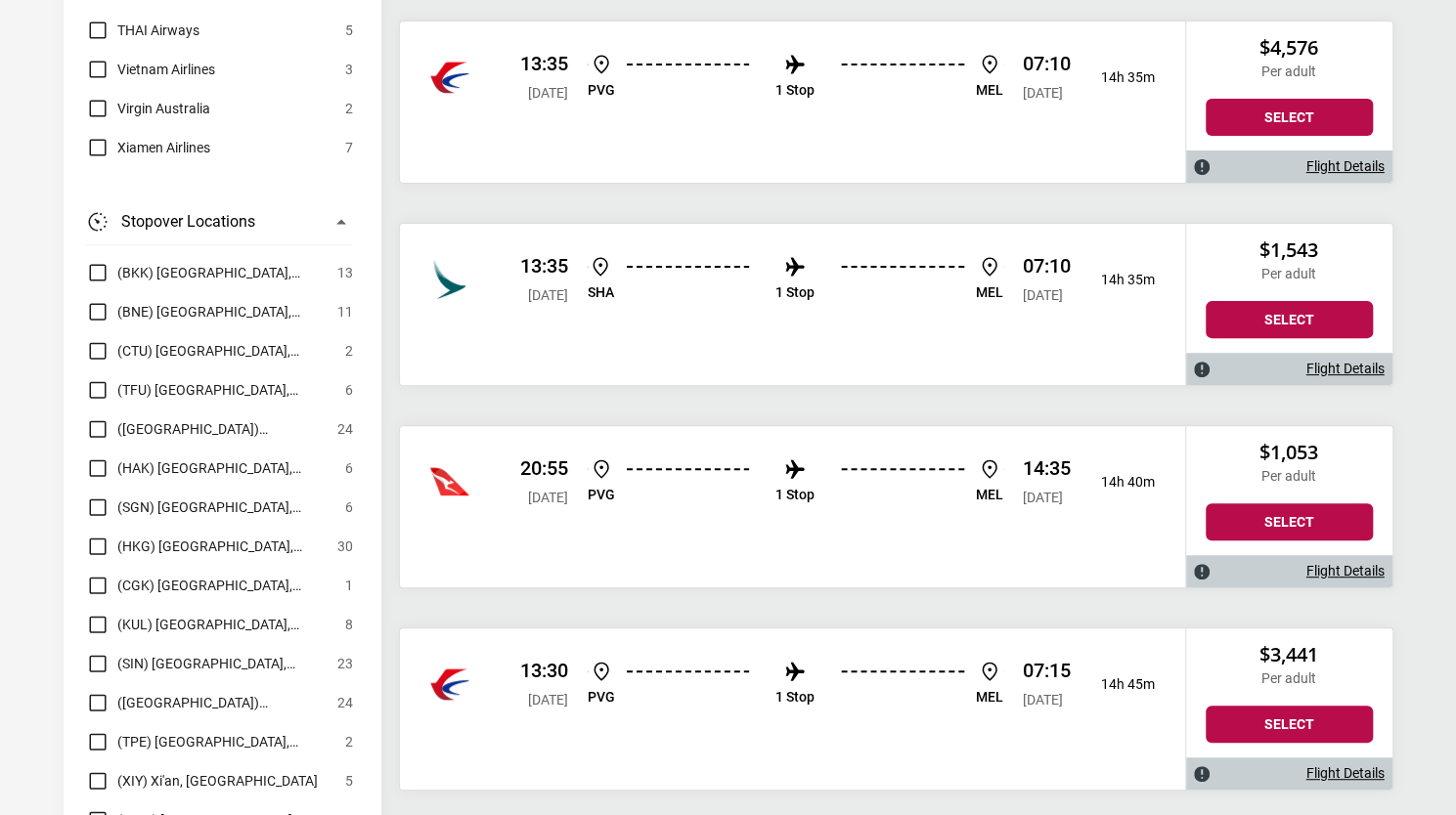
click at [942, 154] on div "13:35 [DATE] PVG 1 Stop [PERSON_NAME] 07:10 [DATE] 14h 35m" at bounding box center [793, 102] width 786 height 162
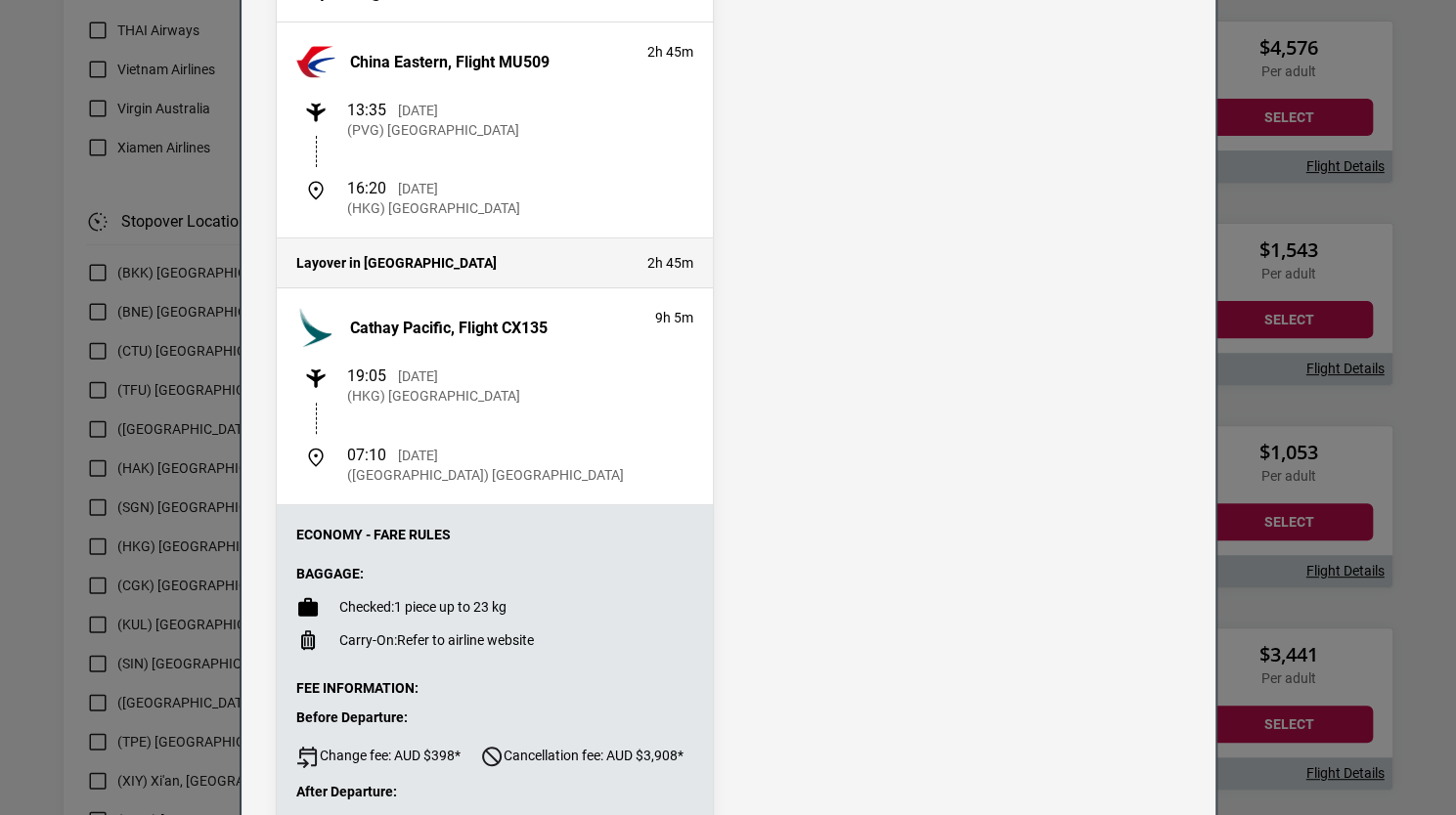
scroll to position [73, 0]
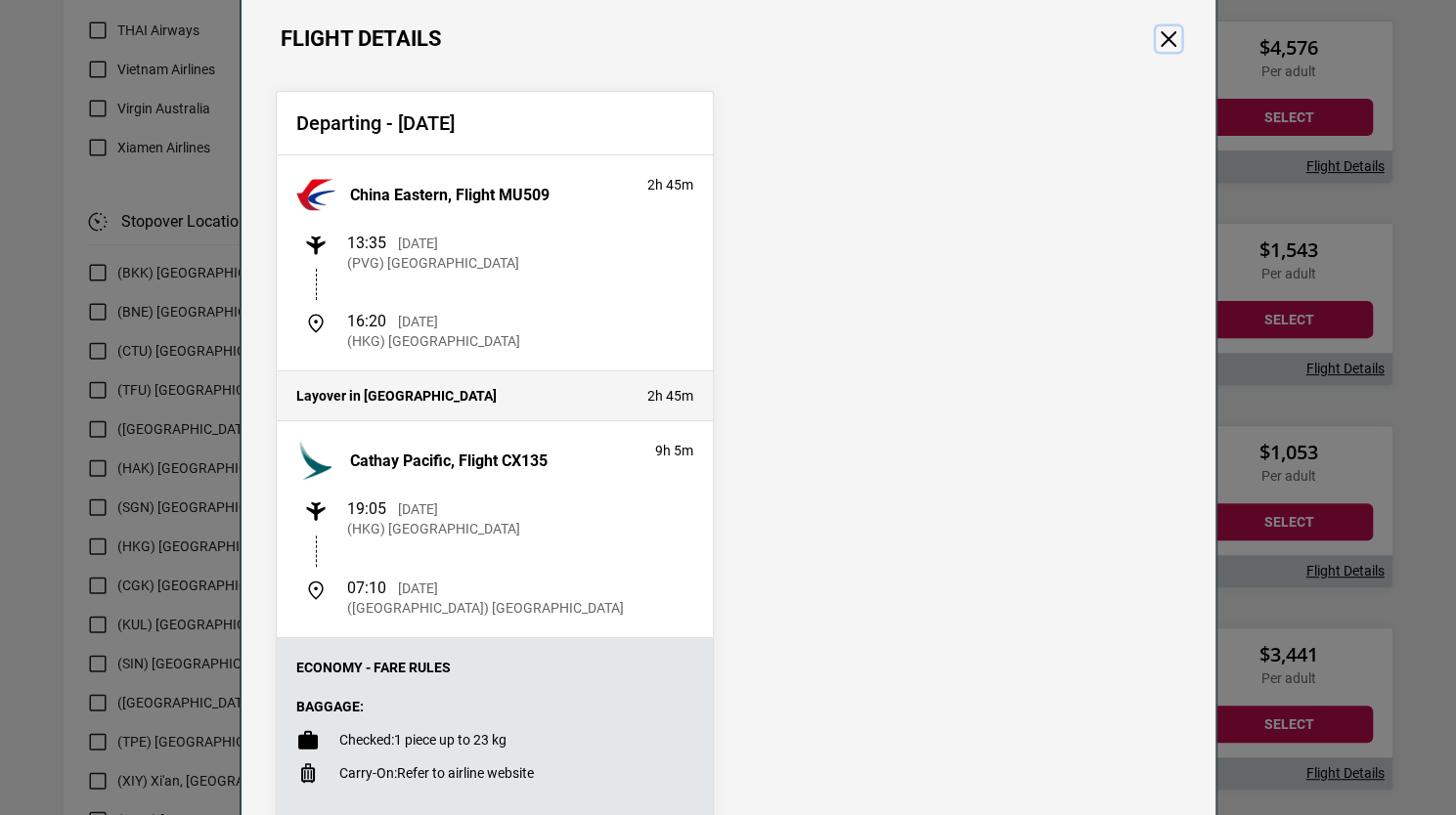
click at [1168, 27] on button "Close" at bounding box center [1169, 39] width 26 height 26
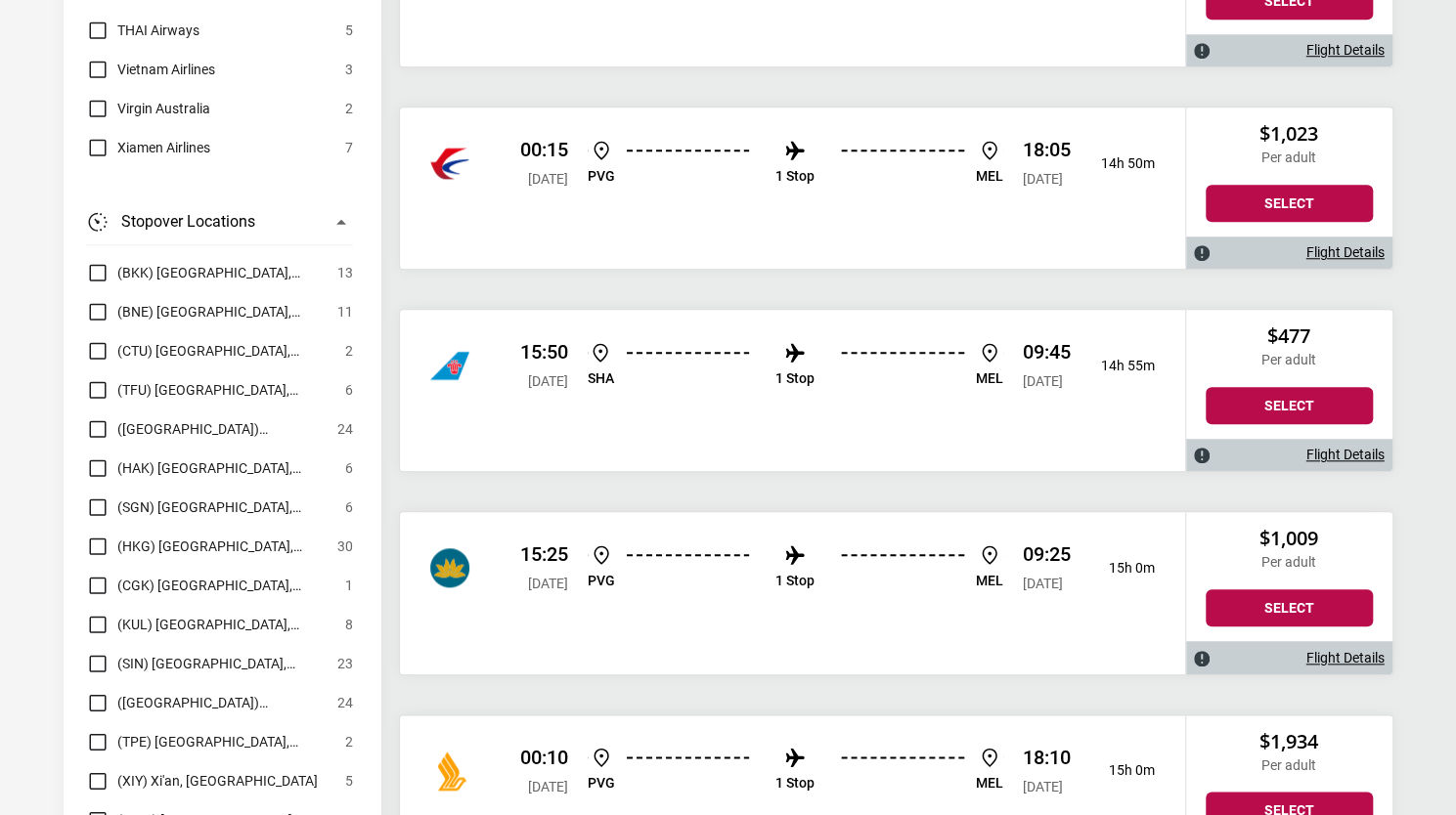
scroll to position [5318, 0]
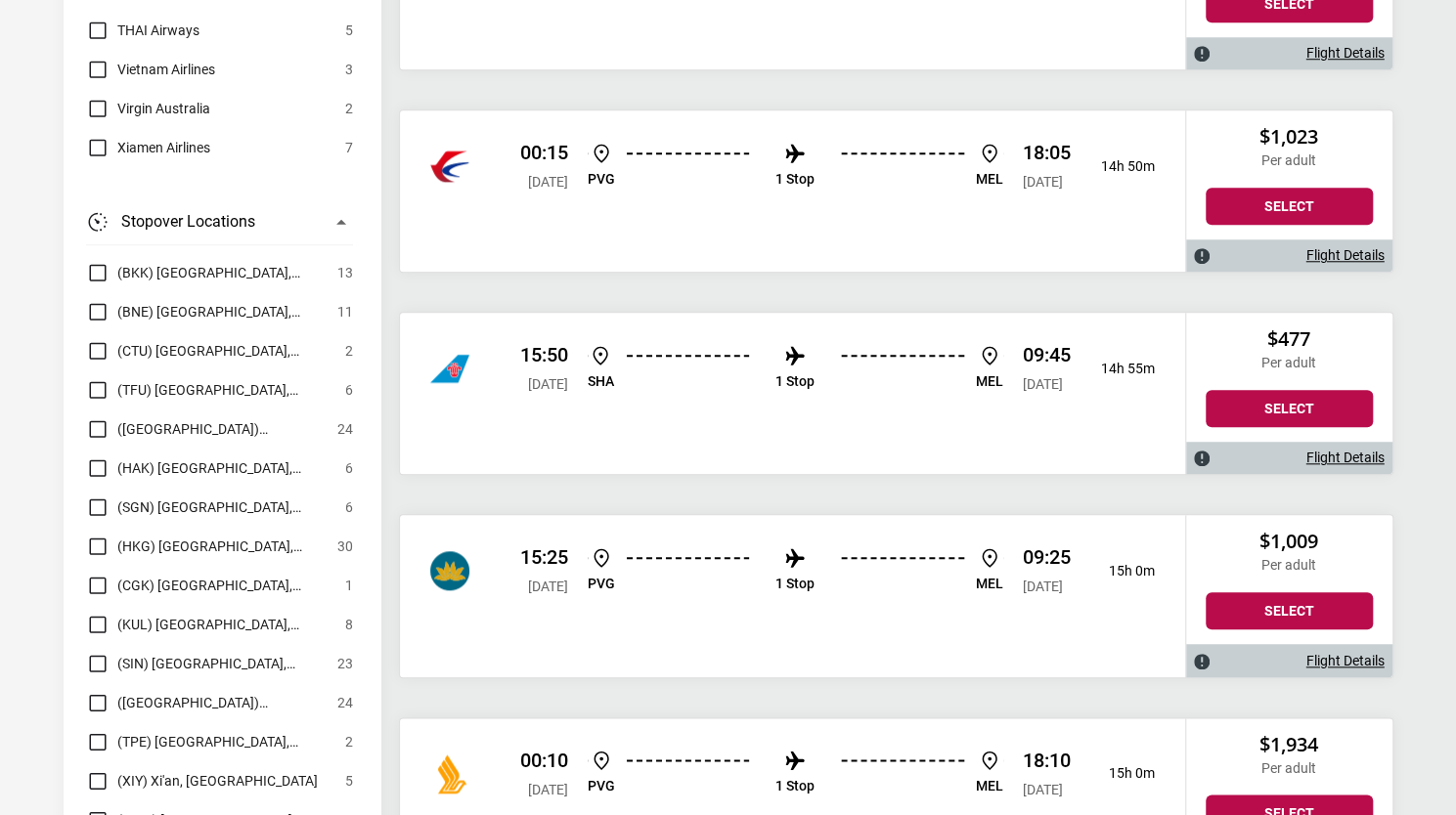
click at [1080, 220] on div "00:15 [DATE] PVG 1 Stop [PERSON_NAME] 18:05 [DATE] 14h 50m" at bounding box center [793, 191] width 786 height 162
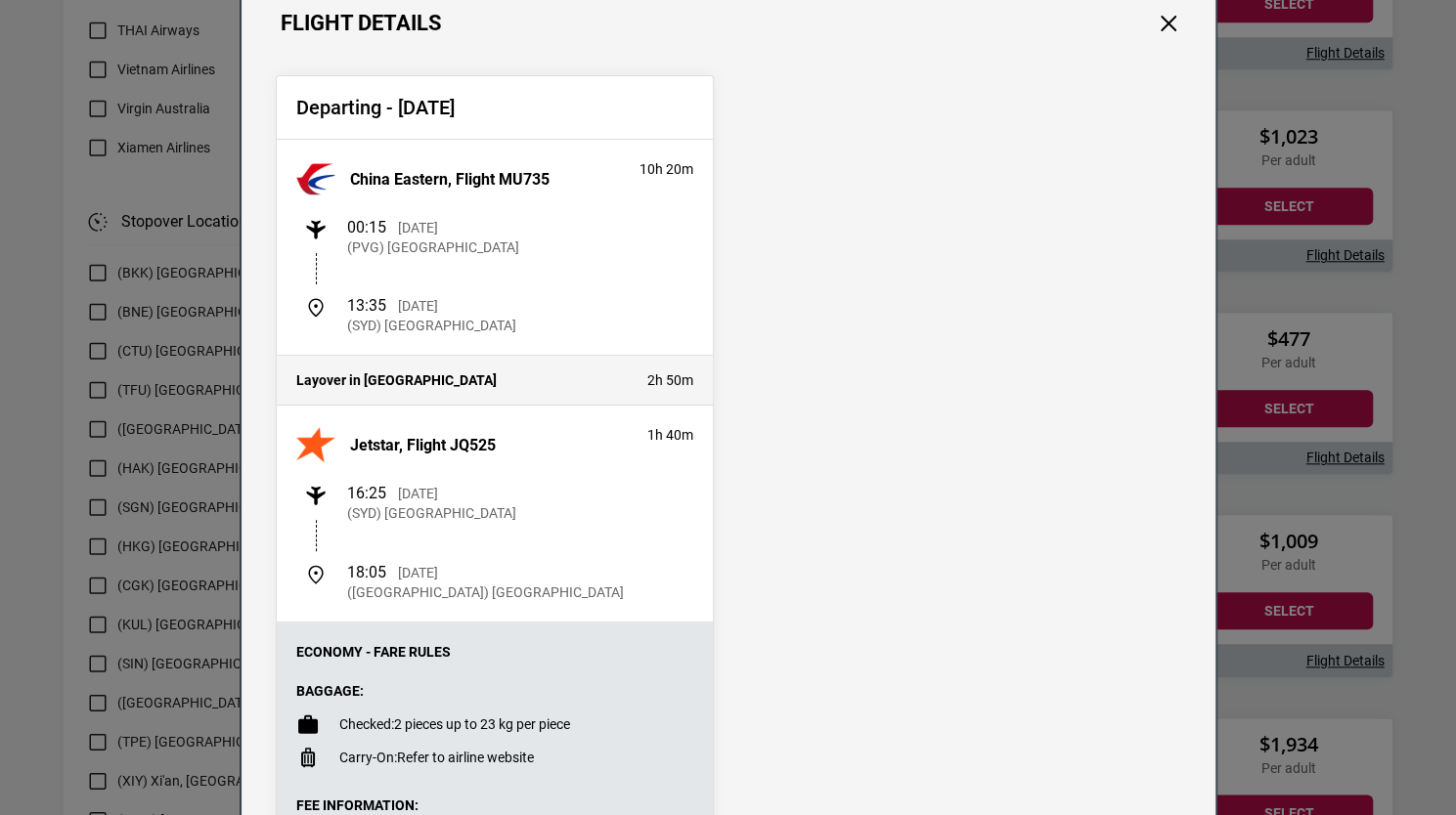
scroll to position [0, 0]
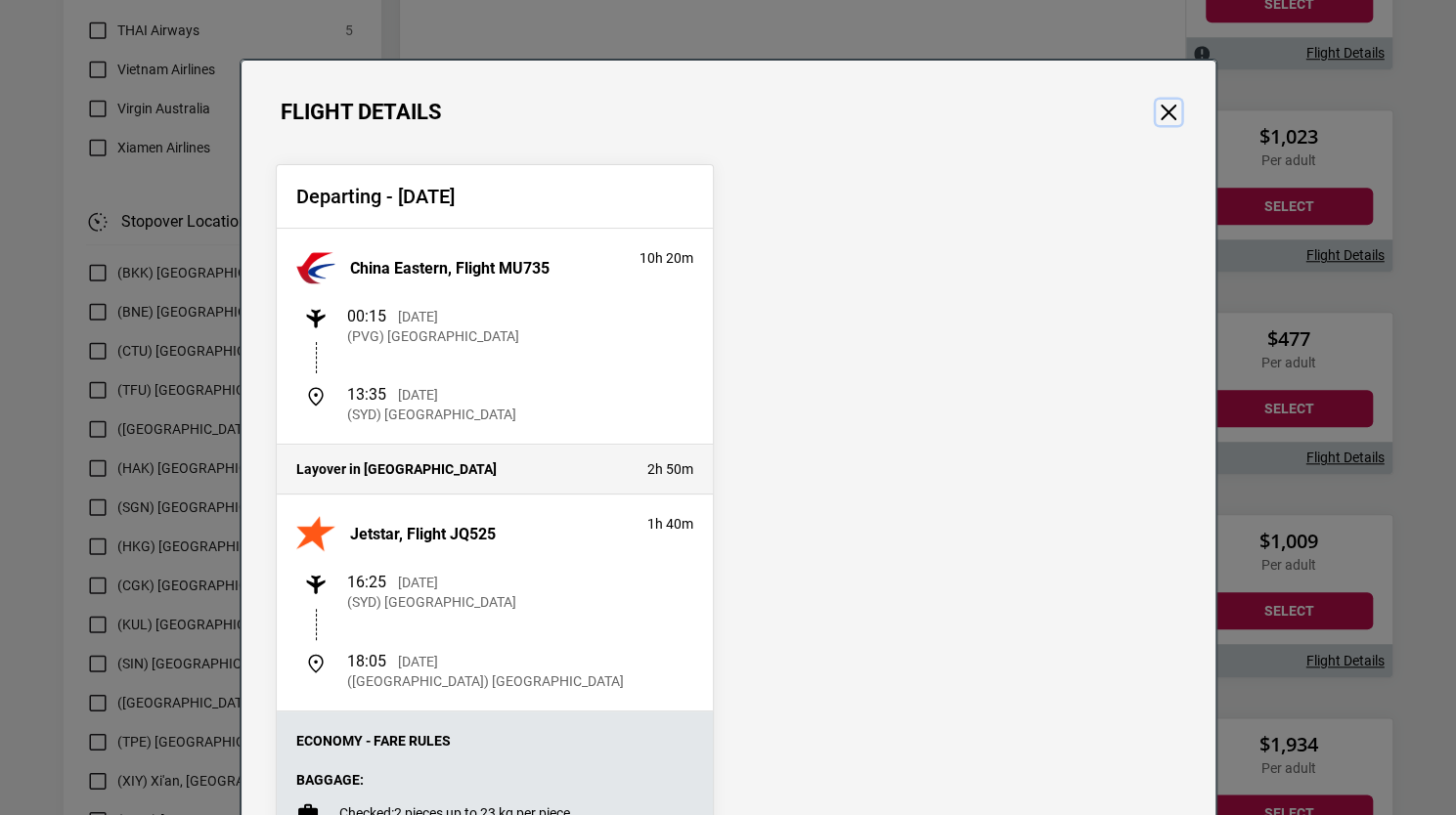
click at [1156, 106] on button "Close" at bounding box center [1169, 112] width 26 height 26
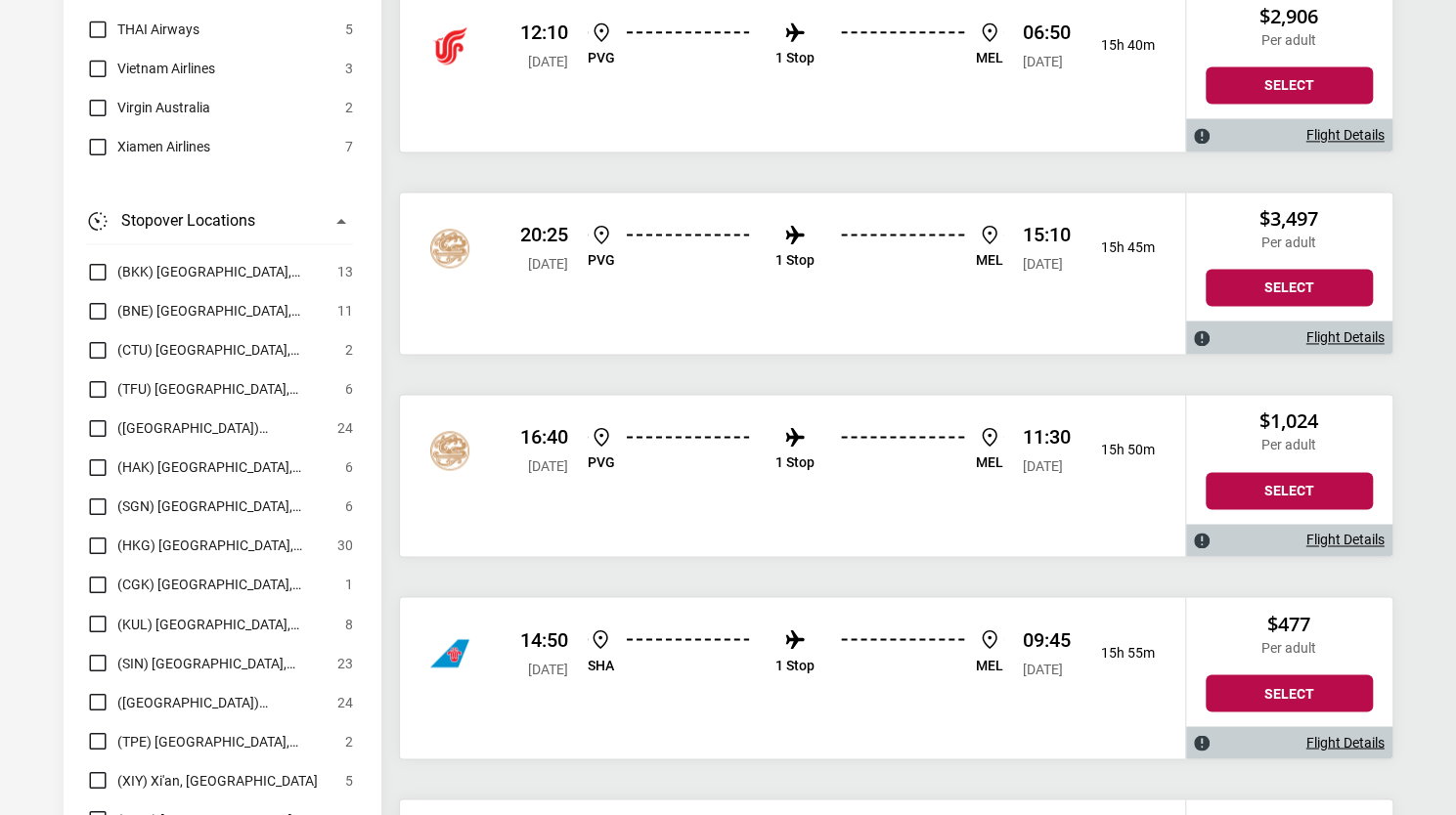
scroll to position [10694, 0]
